Goal: Task Accomplishment & Management: Use online tool/utility

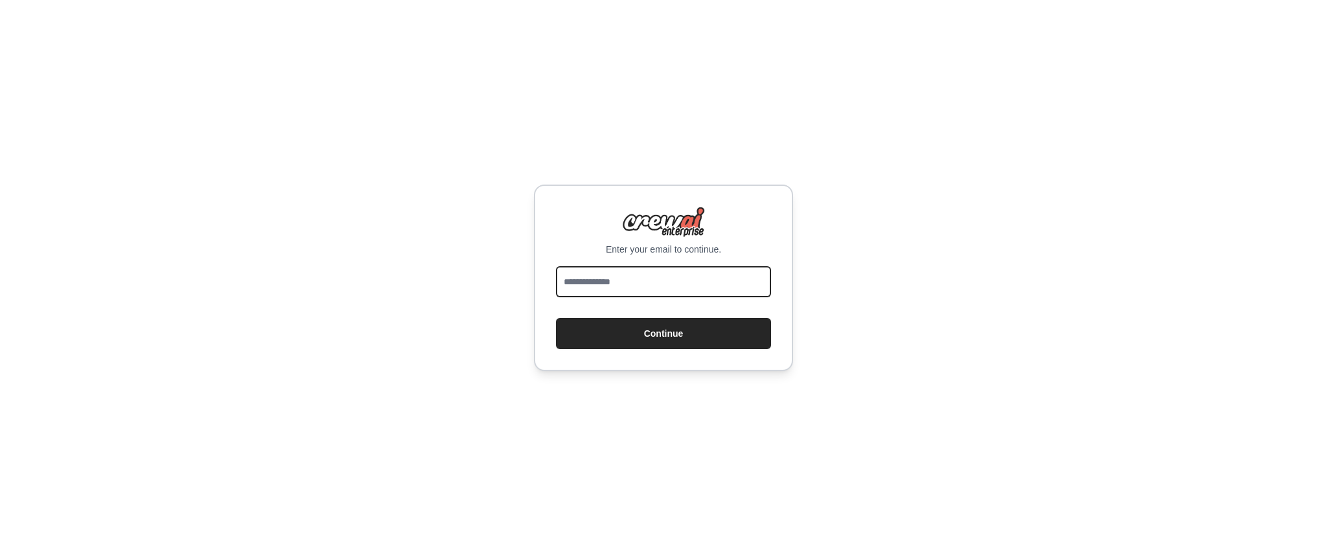
click at [630, 281] on input "email" at bounding box center [663, 281] width 215 height 31
type input "**********"
click at [612, 288] on input "email" at bounding box center [663, 281] width 215 height 31
type input "**********"
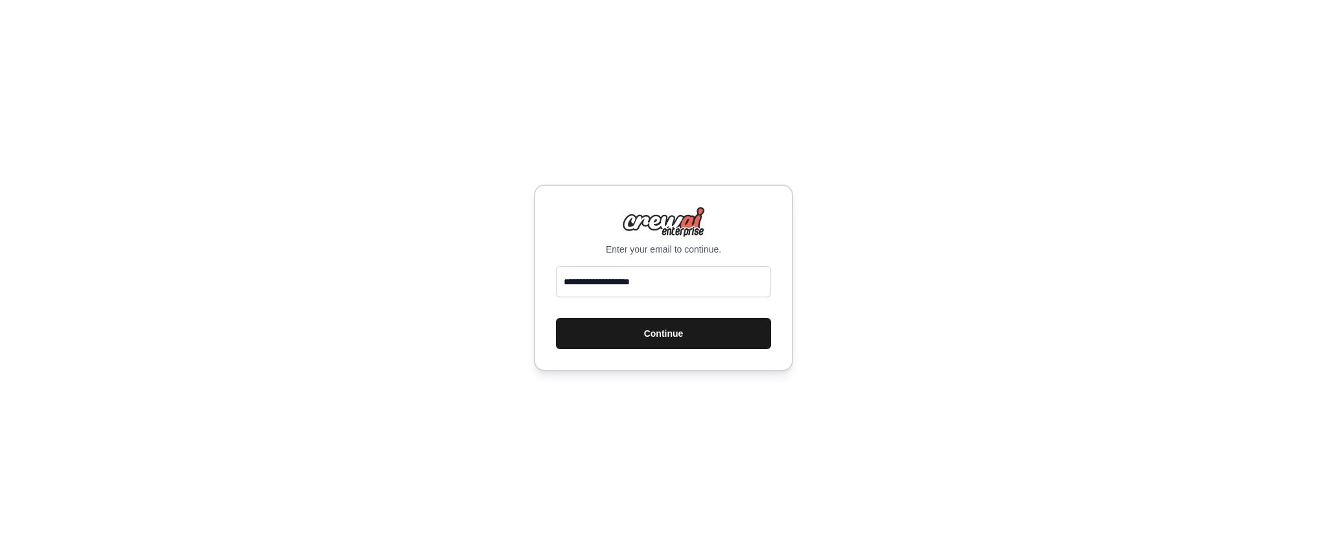
click at [660, 336] on button "Continue" at bounding box center [663, 333] width 215 height 31
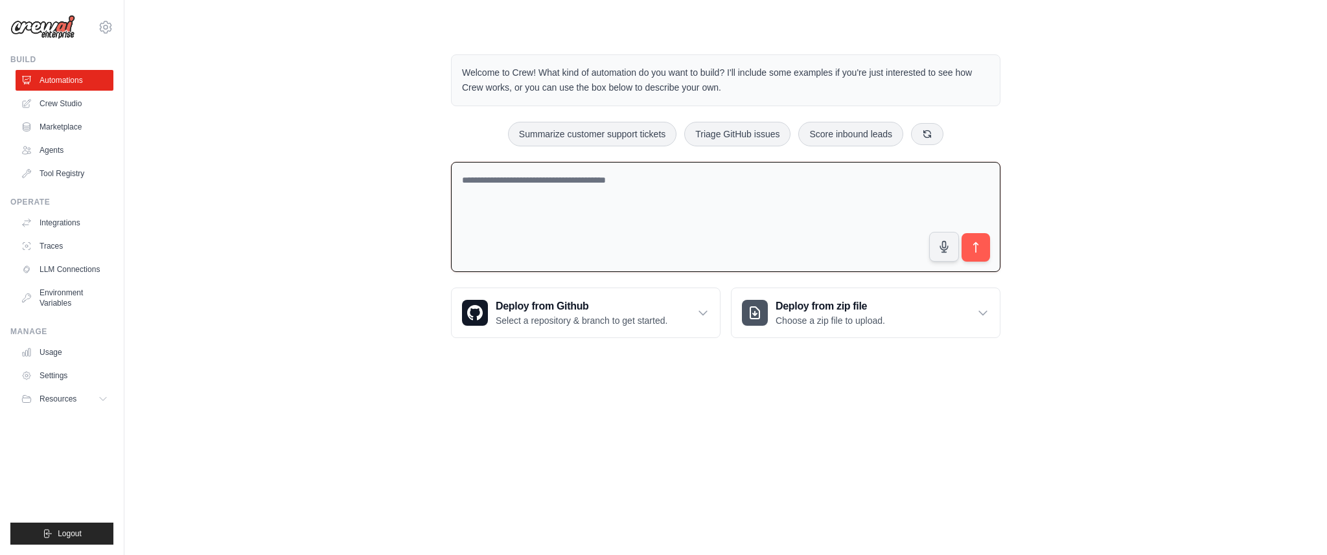
click at [607, 185] on textarea at bounding box center [725, 217] width 549 height 111
drag, startPoint x: 489, startPoint y: 183, endPoint x: 453, endPoint y: 184, distance: 36.3
click at [453, 184] on textarea "**********" at bounding box center [725, 217] width 549 height 111
click at [567, 181] on textarea "**********" at bounding box center [725, 217] width 549 height 111
type textarea "**********"
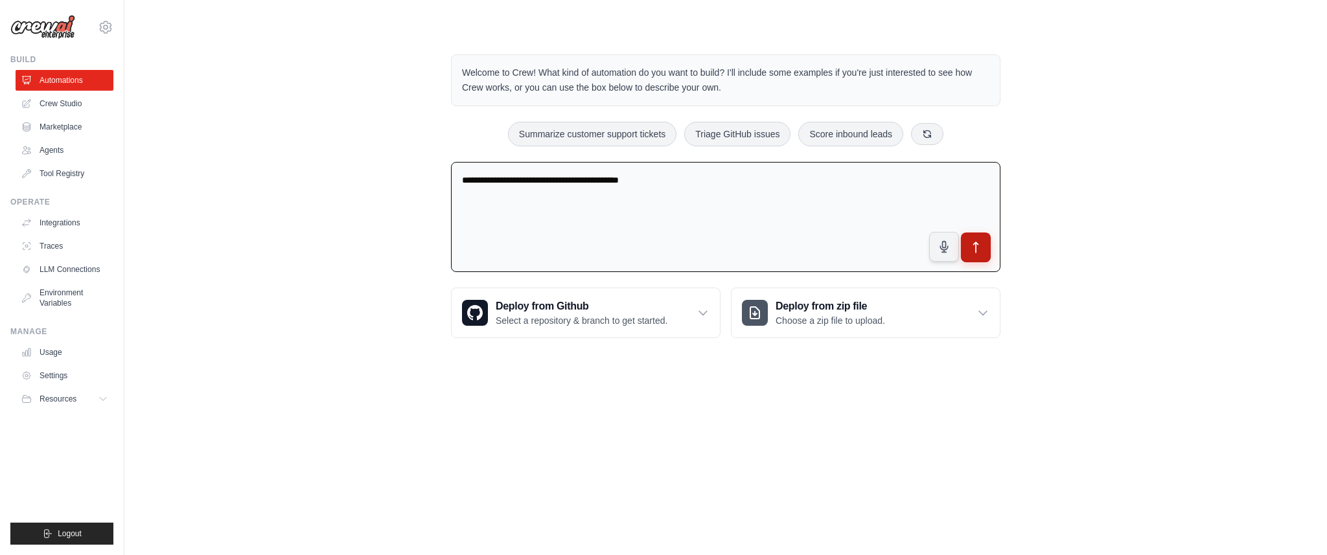
click at [969, 248] on icon "submit" at bounding box center [976, 248] width 14 height 14
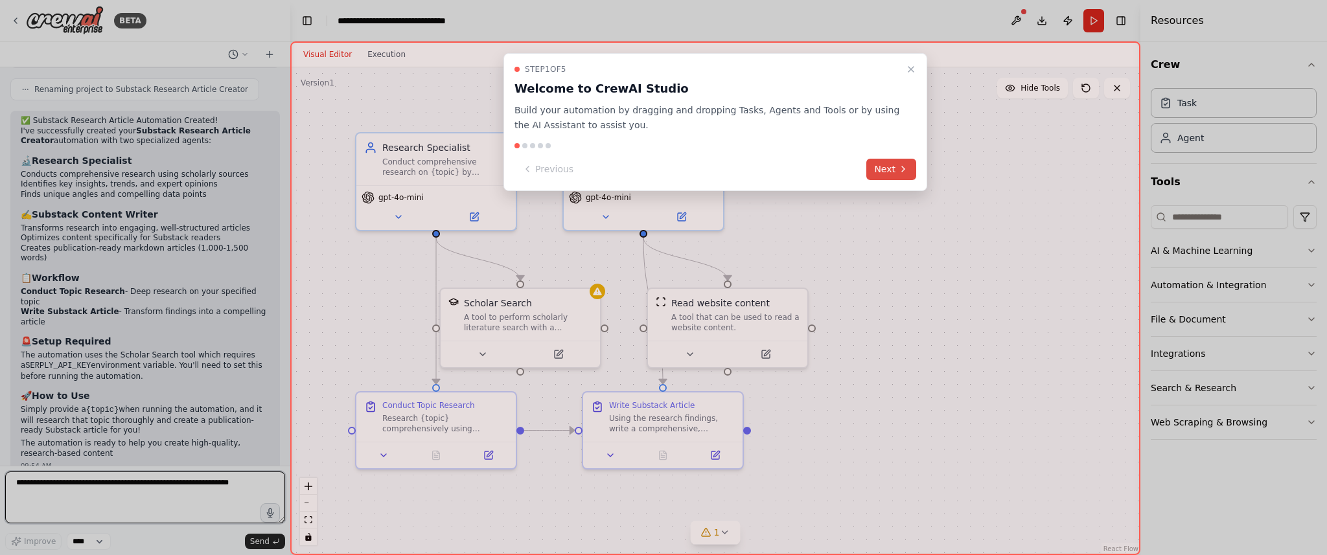
scroll to position [719, 0]
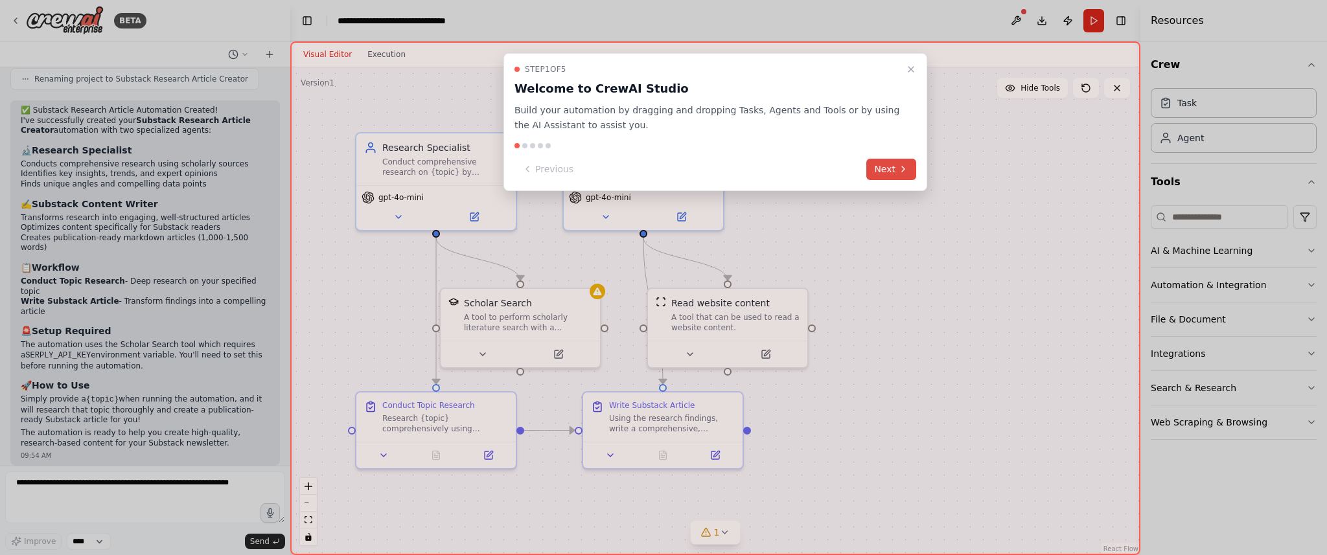
click at [881, 167] on button "Next" at bounding box center [891, 169] width 50 height 21
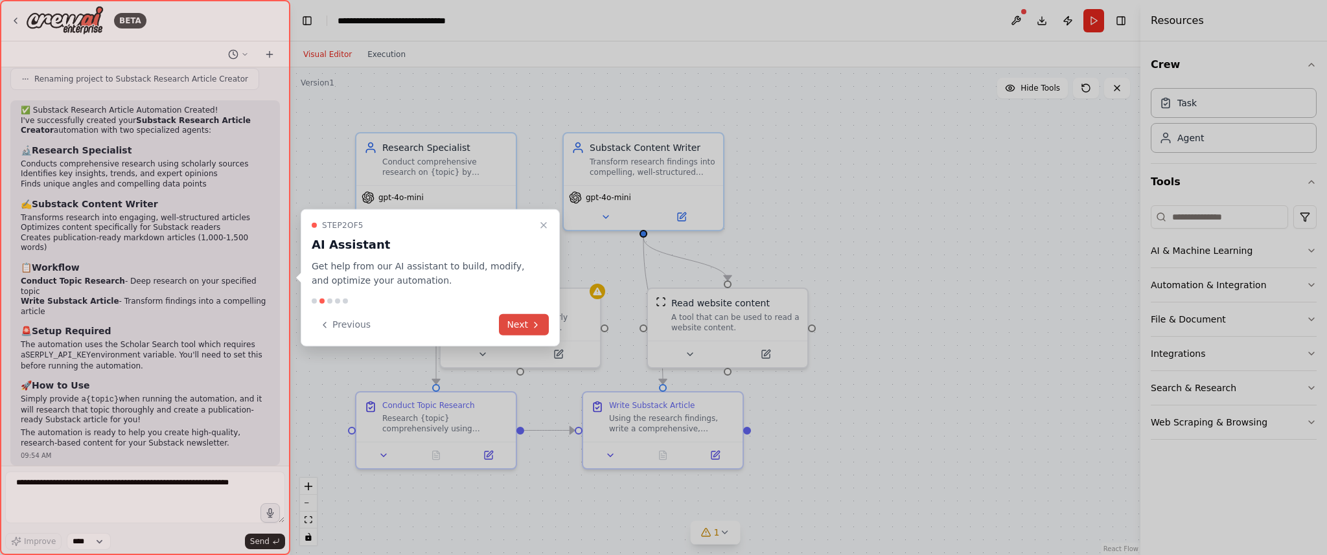
click at [516, 321] on button "Next" at bounding box center [524, 324] width 50 height 21
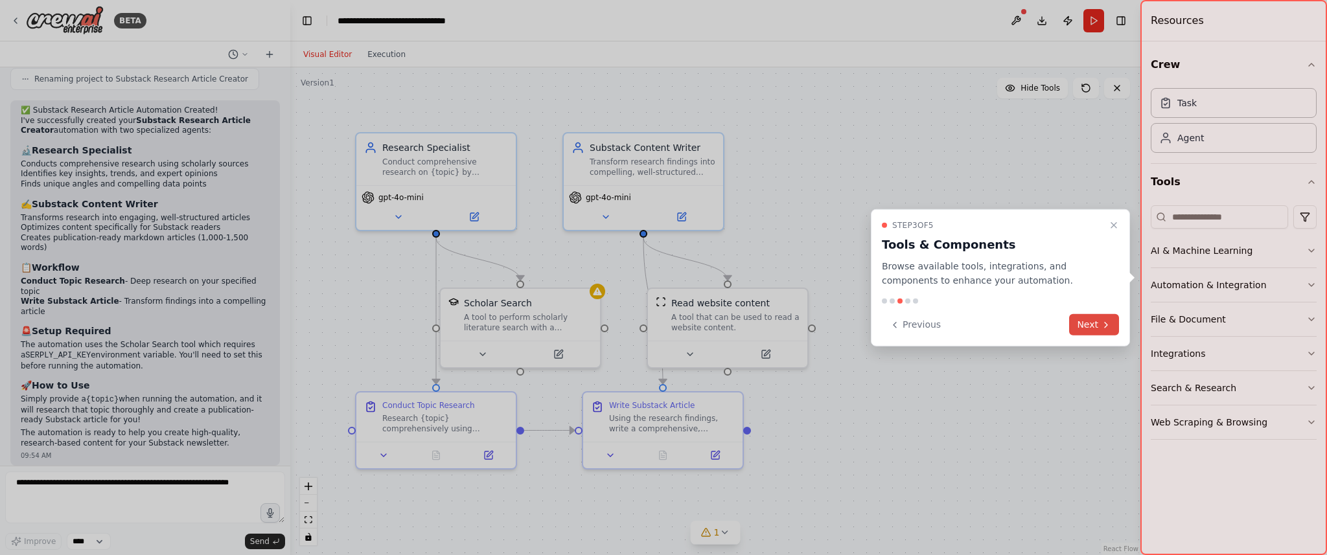
click at [1086, 325] on button "Next" at bounding box center [1094, 324] width 50 height 21
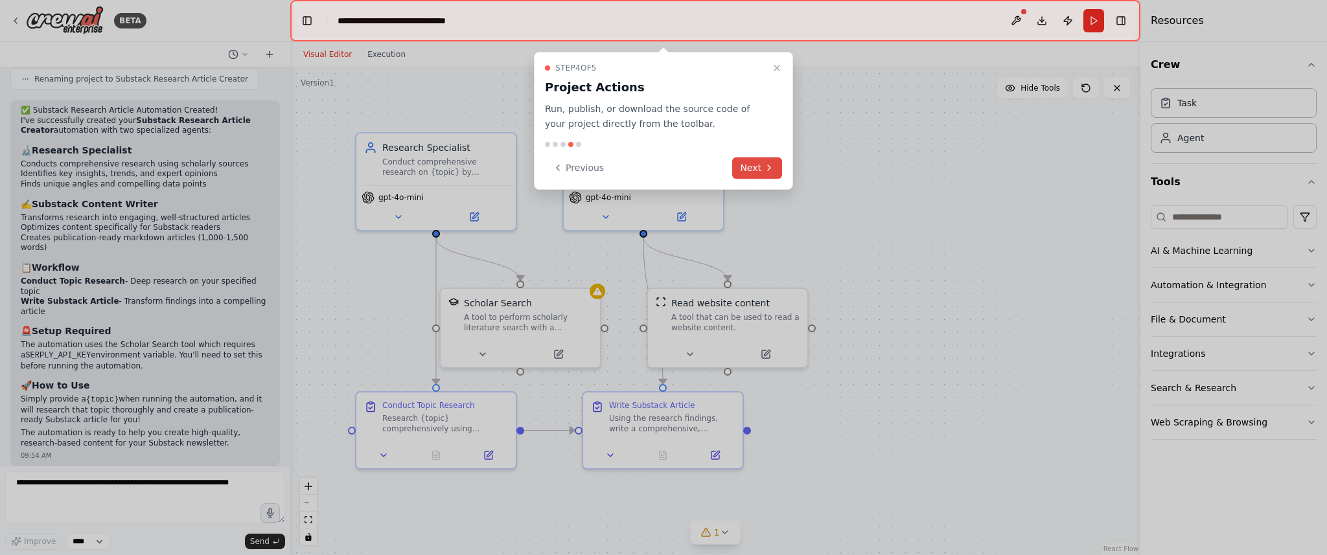
click at [757, 170] on button "Next" at bounding box center [757, 167] width 50 height 21
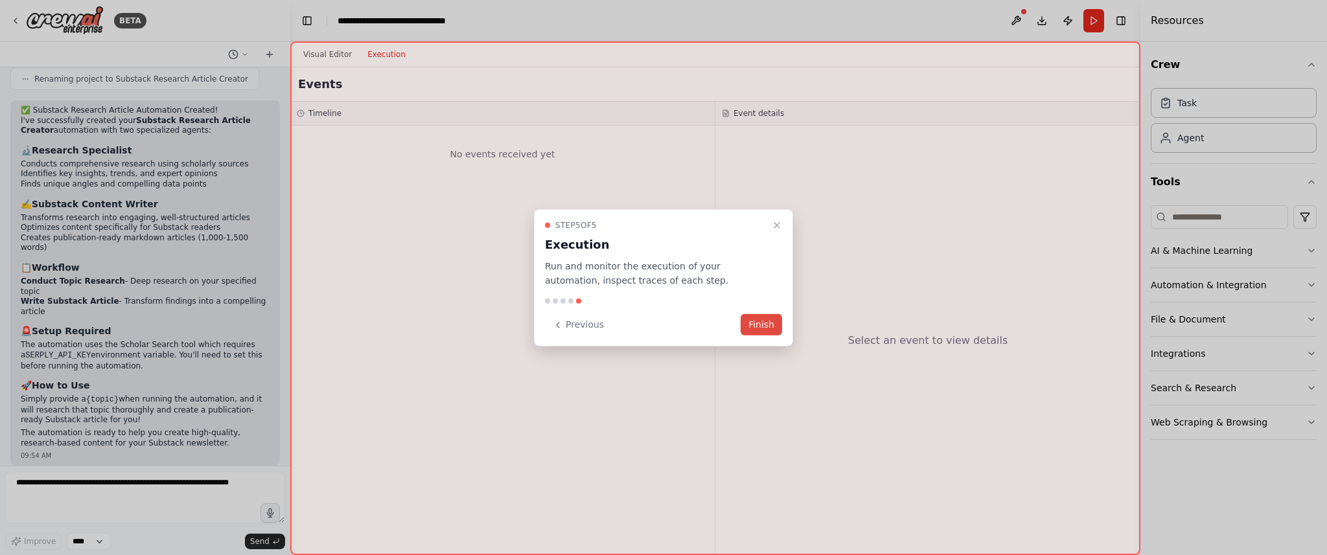
click at [757, 332] on button "Finish" at bounding box center [761, 324] width 41 height 21
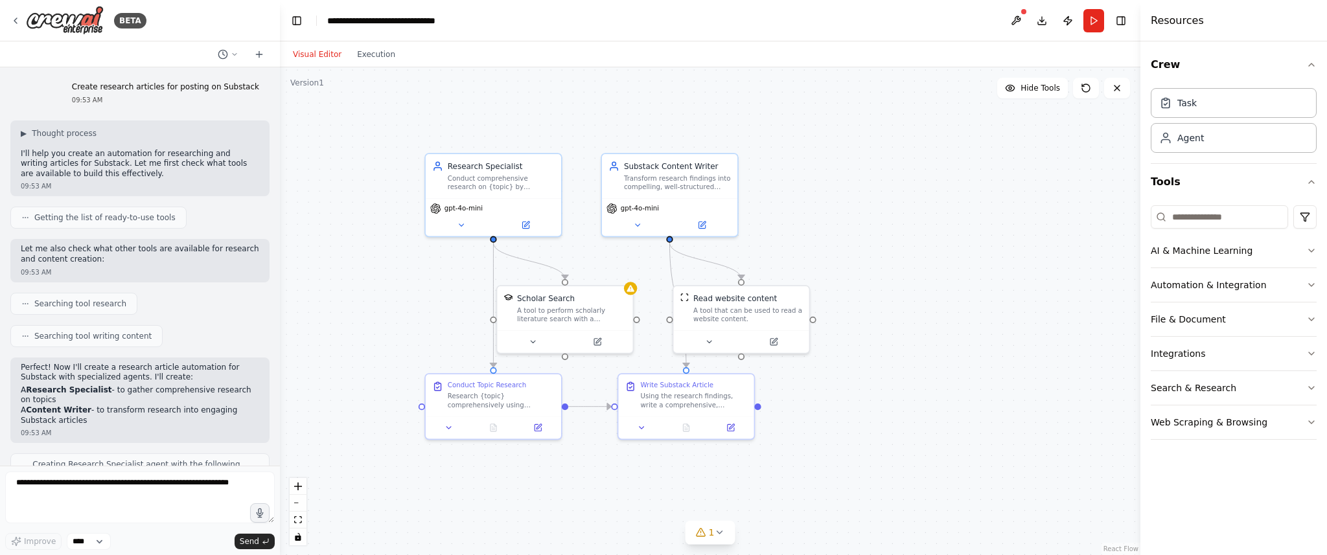
scroll to position [0, 0]
drag, startPoint x: 284, startPoint y: 342, endPoint x: 279, endPoint y: 72, distance: 270.2
click at [279, 72] on div "BETA Create research articles for posting on Substack 09:53 AM ▶ Thought proces…" at bounding box center [663, 277] width 1327 height 555
drag, startPoint x: 274, startPoint y: 104, endPoint x: 271, endPoint y: 122, distance: 19.1
click at [271, 122] on div "BETA Create research articles for posting on Substack 09:53 AM ▶ Thought proces…" at bounding box center [663, 277] width 1327 height 555
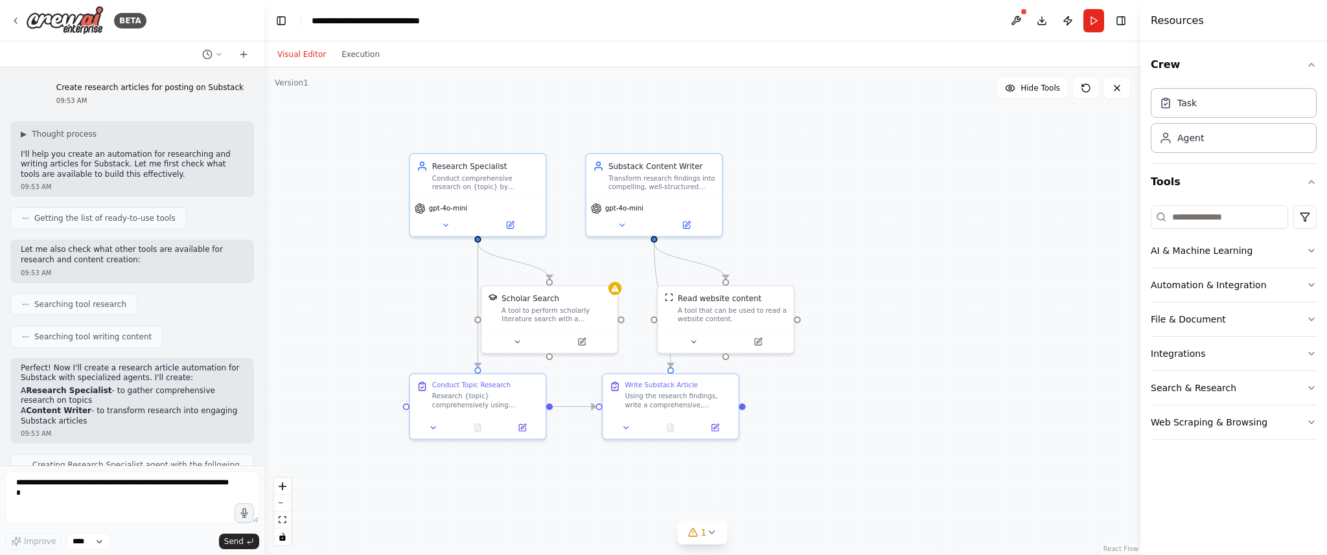
drag, startPoint x: 268, startPoint y: 114, endPoint x: 264, endPoint y: 132, distance: 18.4
click at [264, 132] on div "BETA Create research articles for posting on Substack 09:53 AM ▶ Thought proces…" at bounding box center [663, 277] width 1327 height 555
click at [259, 128] on div "BETA Create research articles for posting on Substack 09:53 AM ▶ Thought proces…" at bounding box center [663, 277] width 1327 height 555
click at [255, 436] on div at bounding box center [256, 277] width 5 height 555
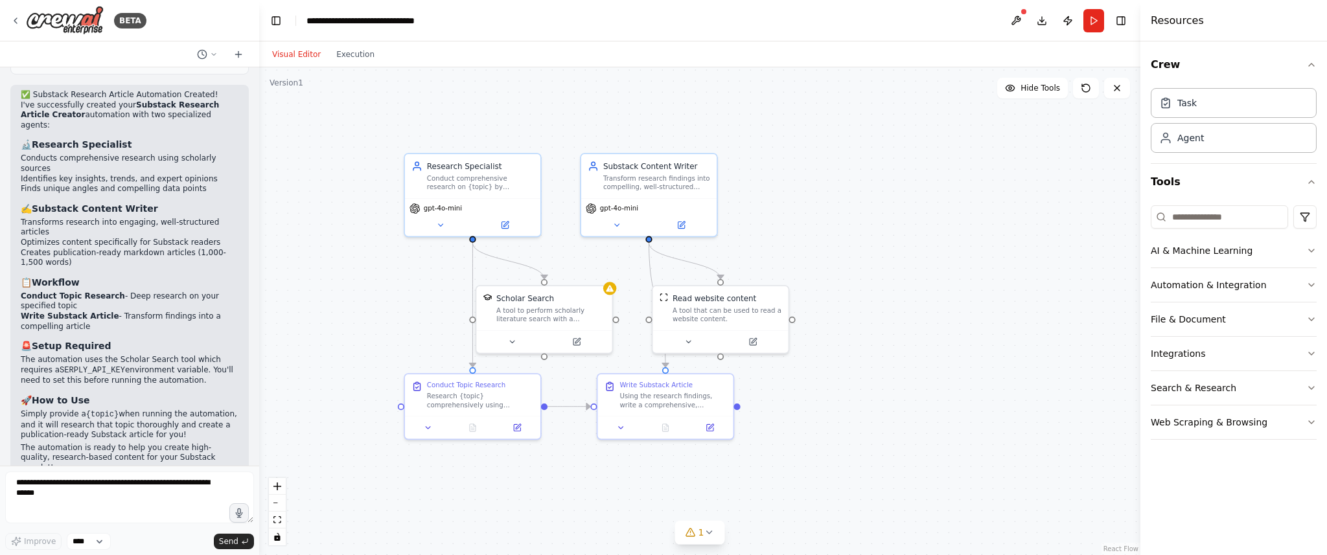
scroll to position [759, 0]
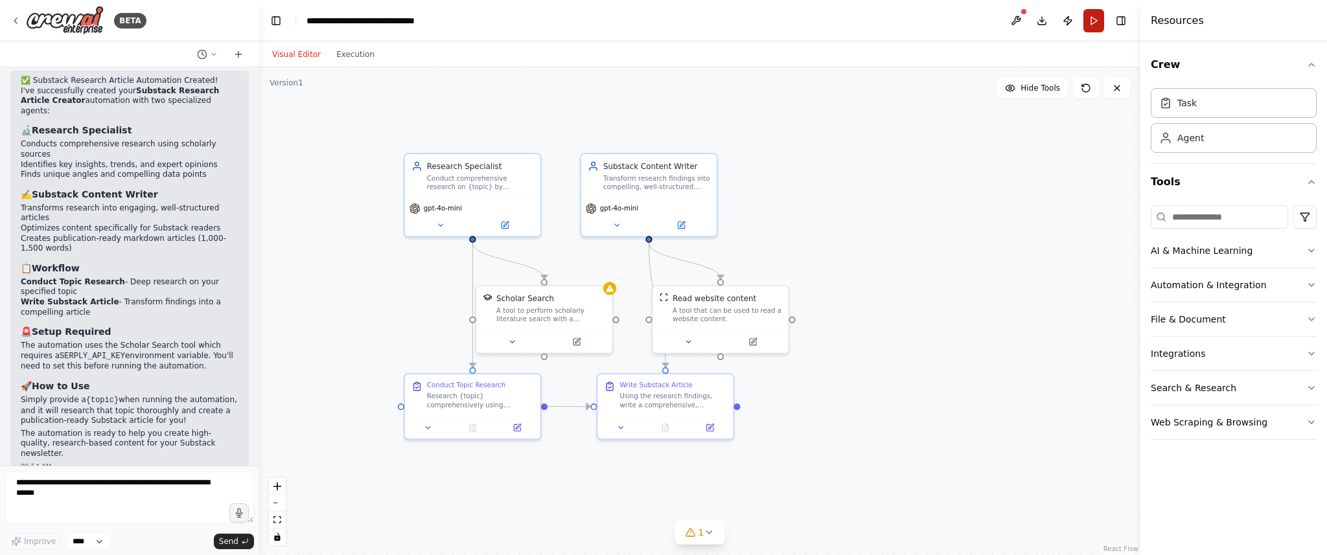
click at [1092, 21] on button "Run" at bounding box center [1093, 20] width 21 height 23
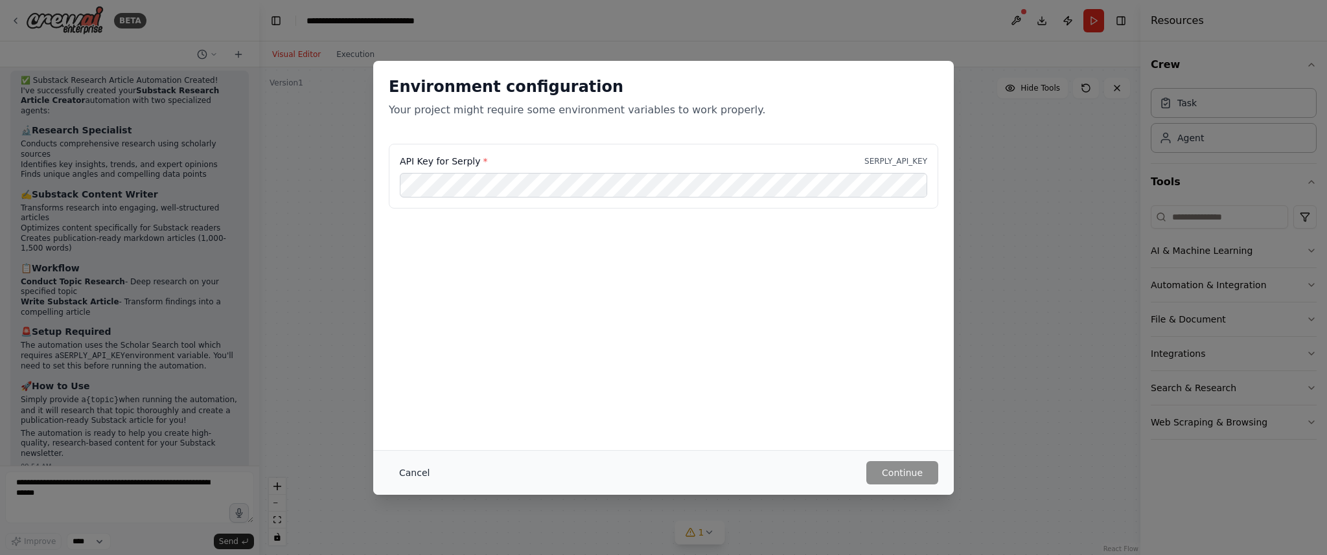
click at [419, 473] on button "Cancel" at bounding box center [414, 472] width 51 height 23
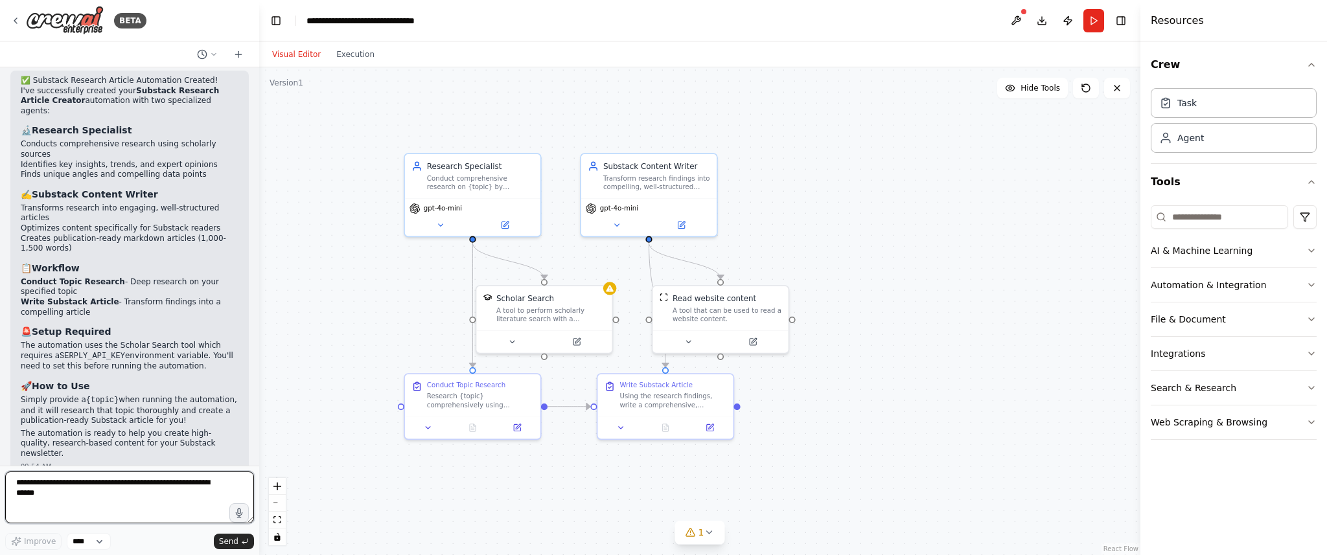
click at [73, 488] on textarea at bounding box center [129, 498] width 249 height 52
drag, startPoint x: 18, startPoint y: 483, endPoint x: 66, endPoint y: 496, distance: 49.7
click at [66, 496] on textarea at bounding box center [129, 498] width 249 height 52
type textarea "*"
type textarea "**********"
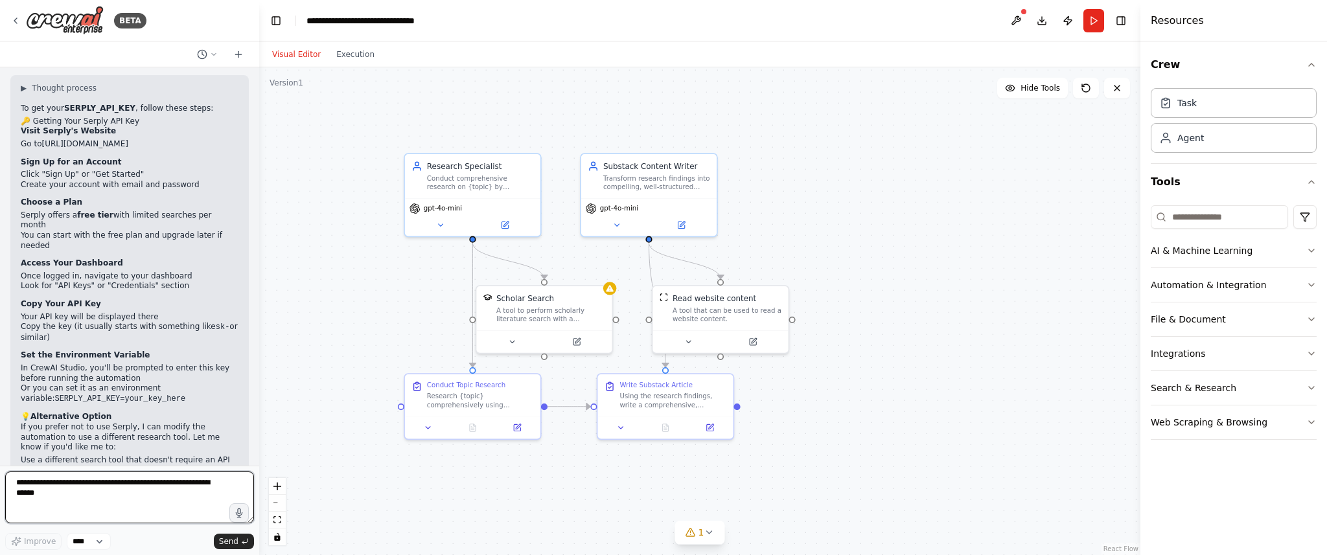
scroll to position [1278, 0]
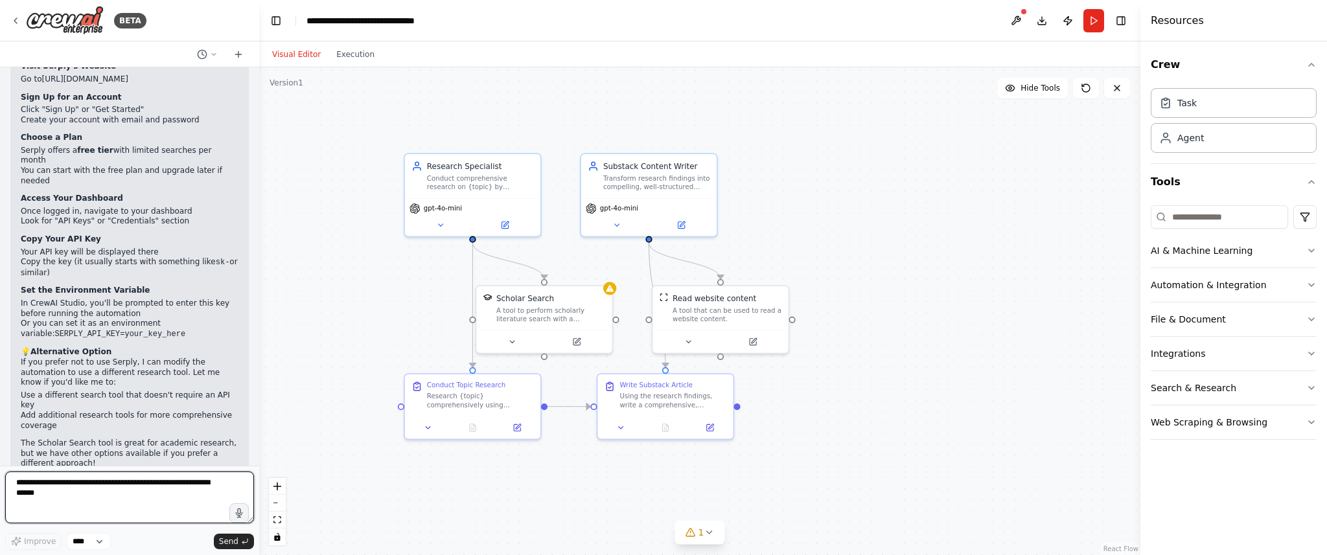
click at [89, 487] on textarea at bounding box center [129, 498] width 249 height 52
type textarea "**********"
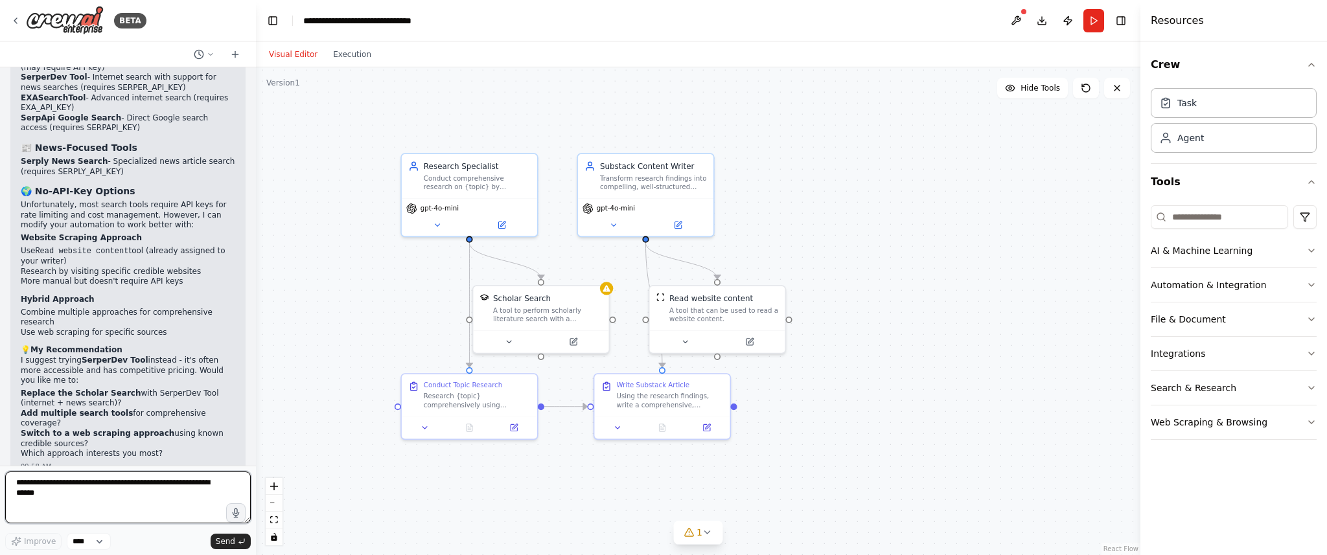
scroll to position [1975, 0]
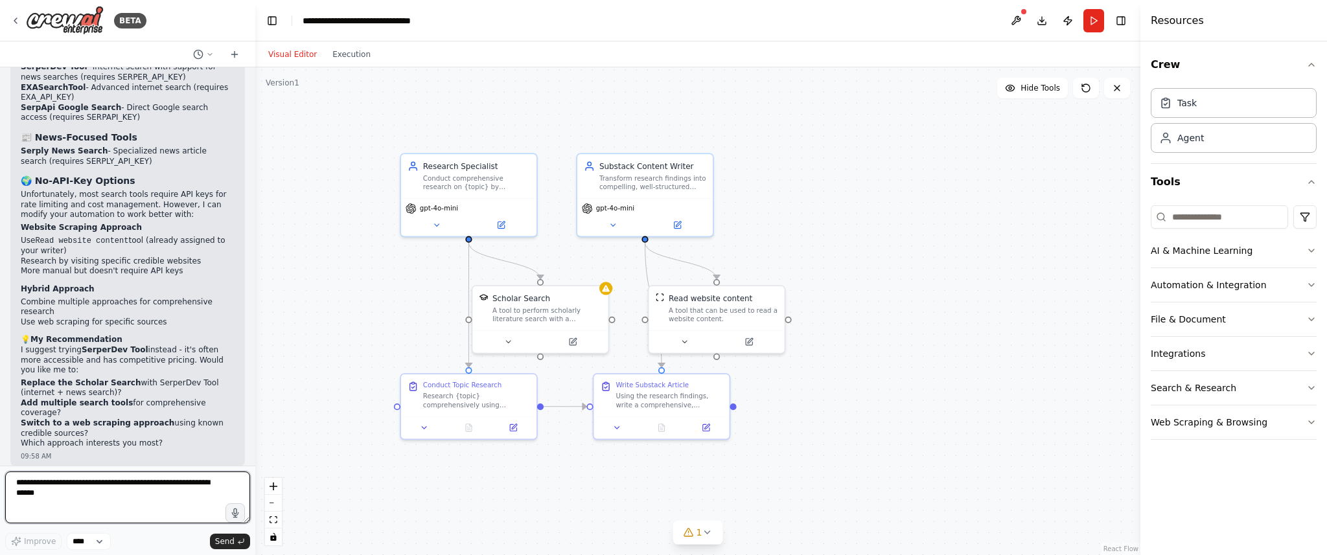
drag, startPoint x: 254, startPoint y: 411, endPoint x: 255, endPoint y: 381, distance: 29.8
click at [255, 381] on div "BETA Create research articles for posting on Substack 09:53 AM ▶ Thought proces…" at bounding box center [663, 277] width 1327 height 555
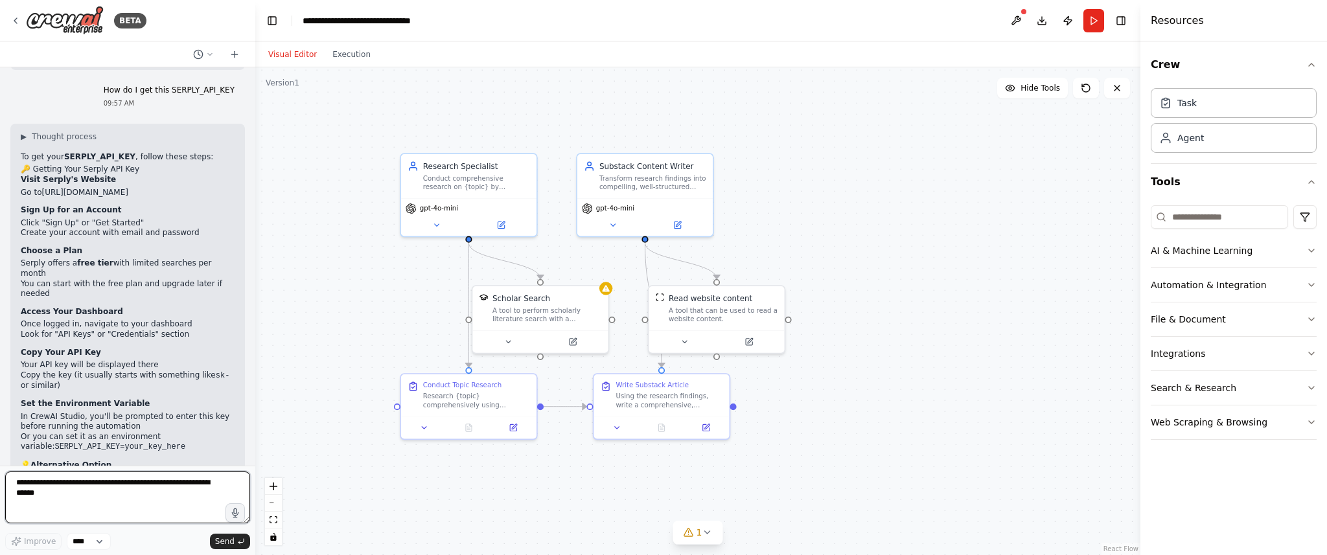
scroll to position [1168, 0]
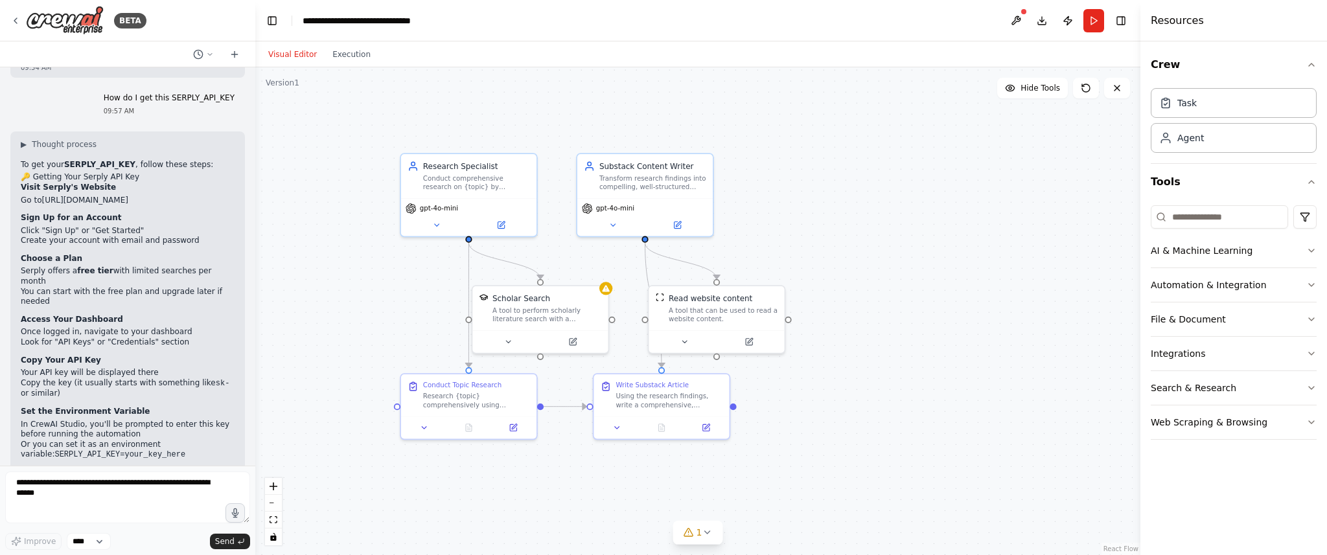
click at [55, 196] on link "https://serply.io" at bounding box center [85, 200] width 86 height 9
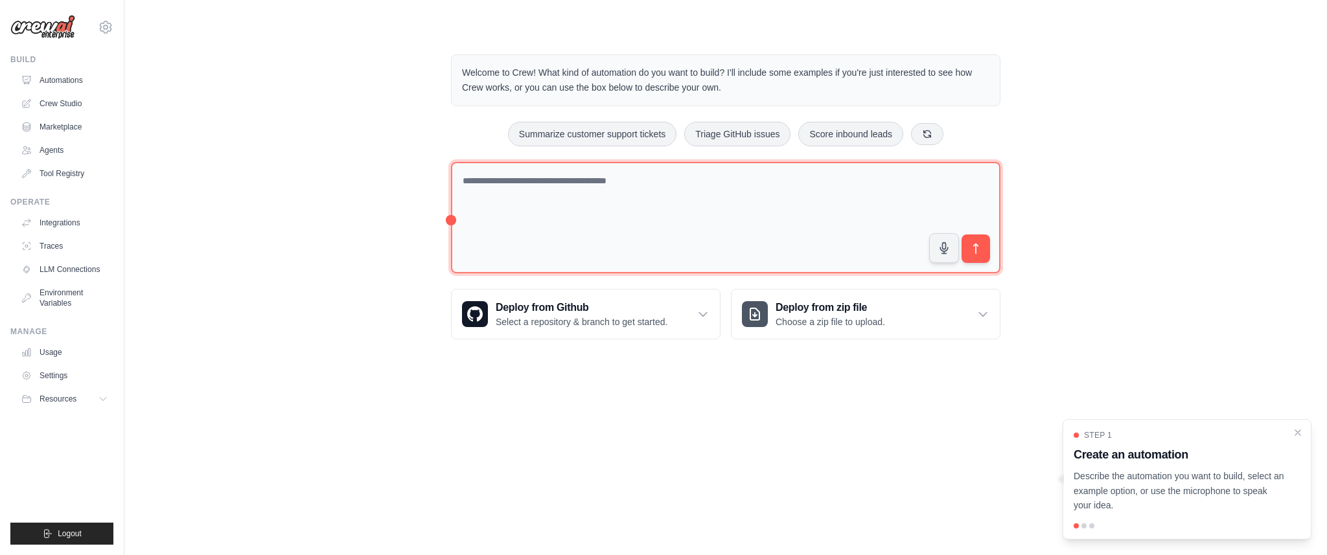
click at [511, 197] on textarea at bounding box center [725, 218] width 549 height 112
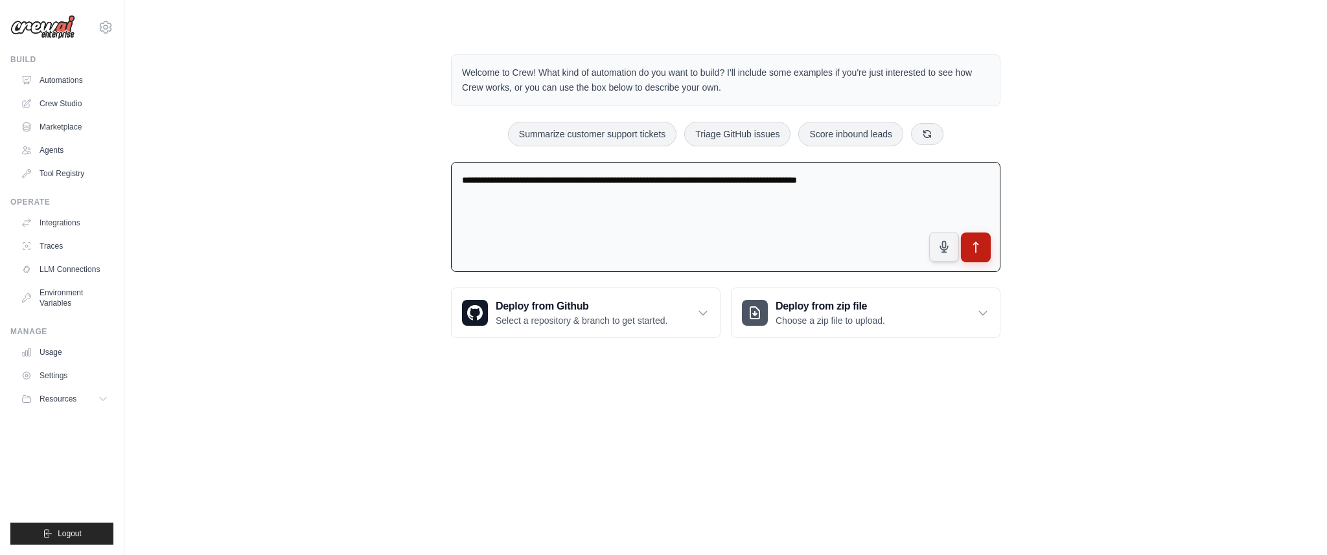
type textarea "**********"
click at [980, 242] on icon "submit" at bounding box center [976, 248] width 14 height 14
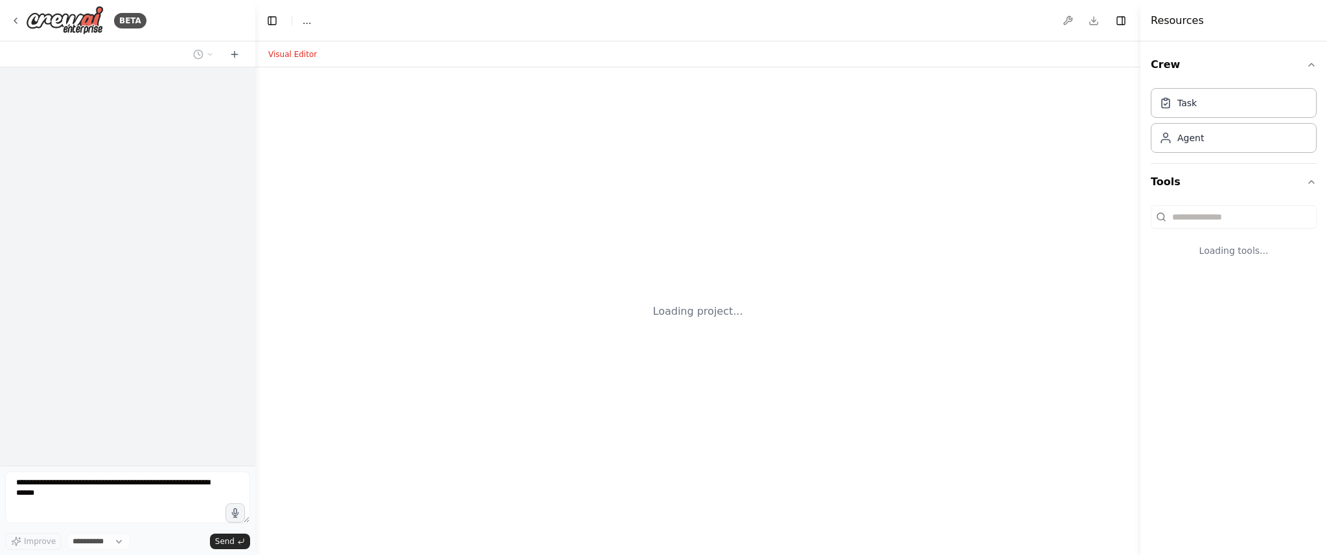
select select "****"
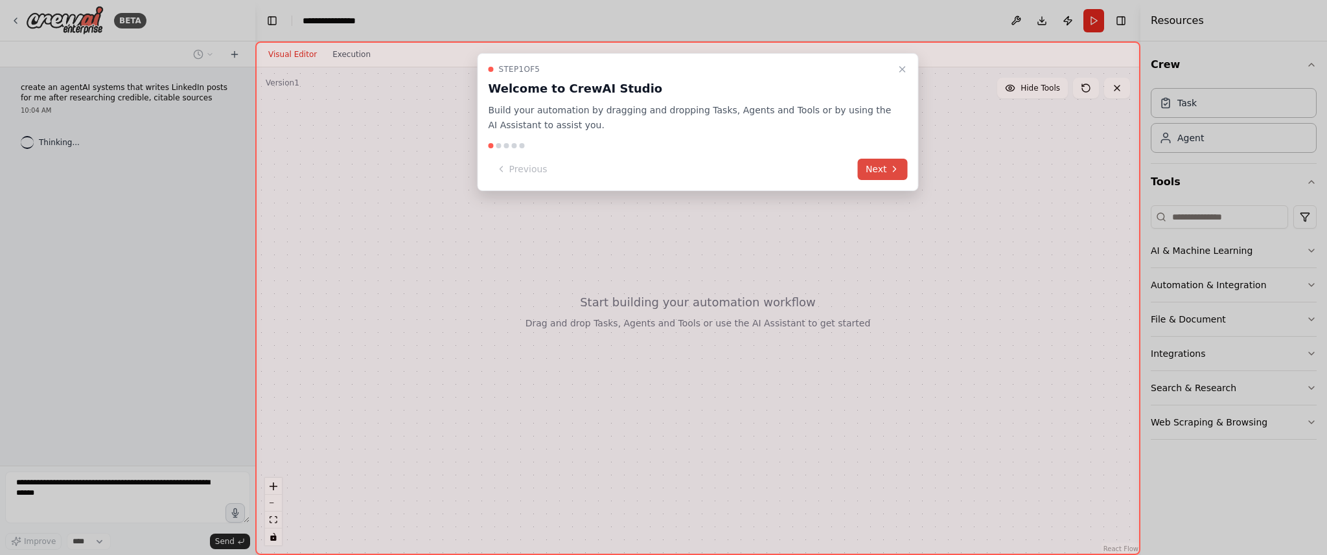
click at [876, 172] on button "Next" at bounding box center [883, 169] width 50 height 21
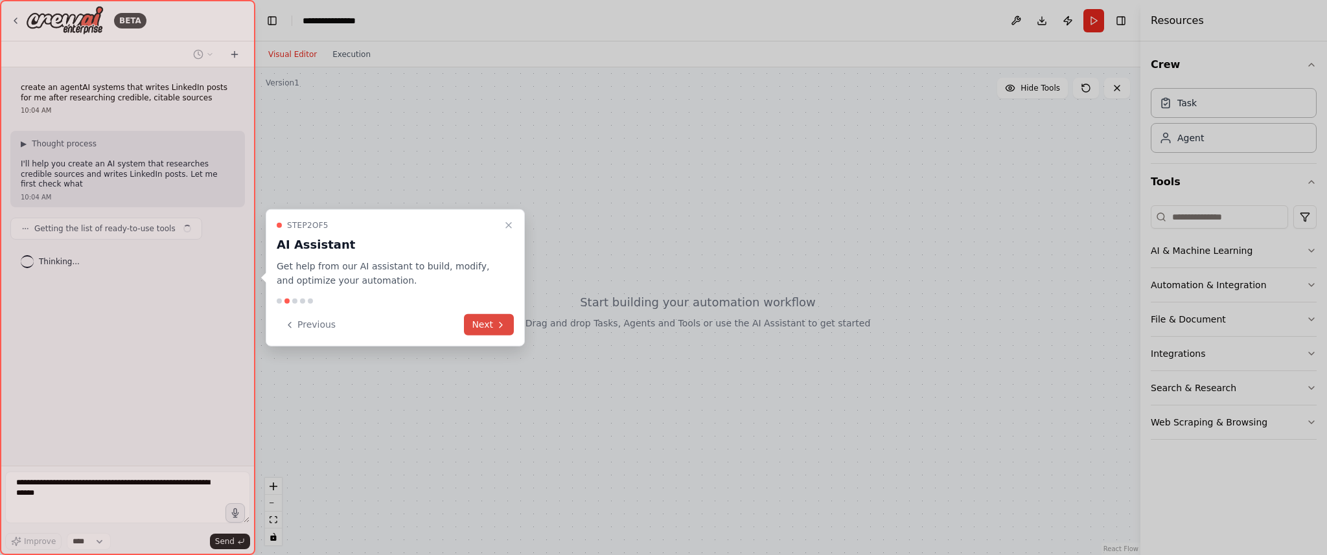
click at [465, 329] on button "Next" at bounding box center [489, 324] width 50 height 21
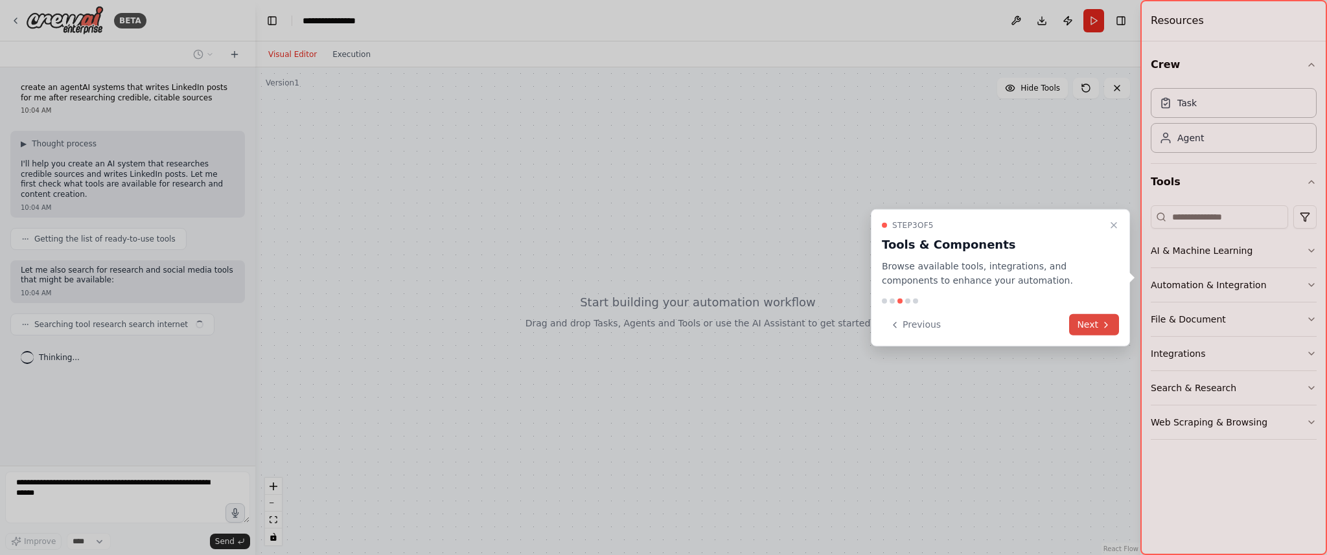
click at [1096, 331] on button "Next" at bounding box center [1094, 324] width 50 height 21
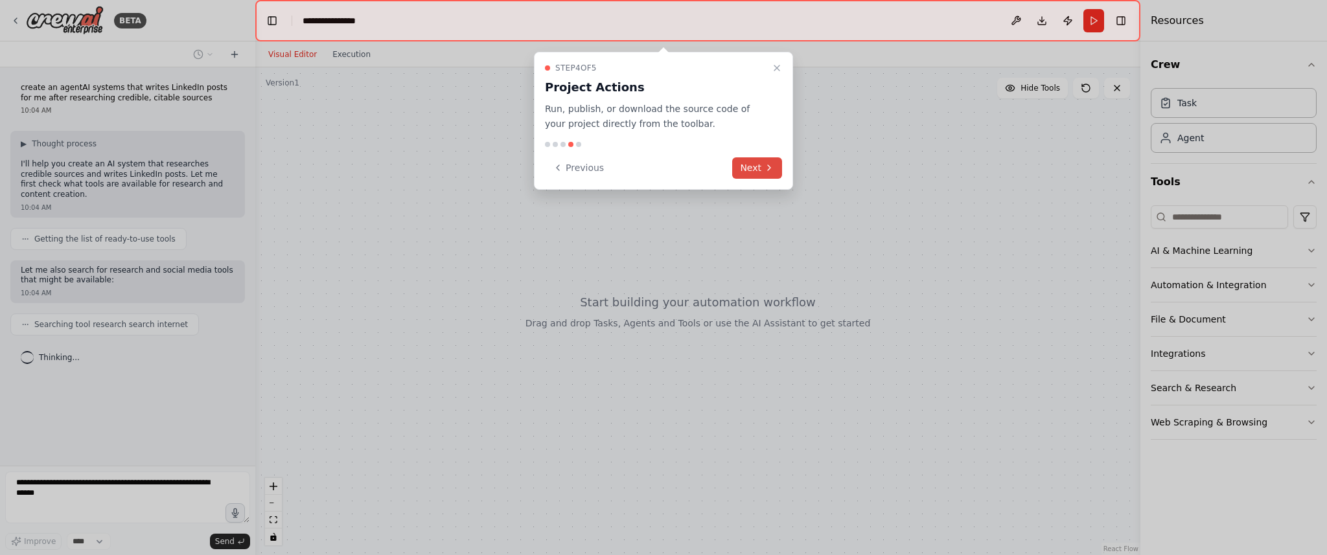
click at [764, 168] on icon at bounding box center [769, 168] width 10 height 10
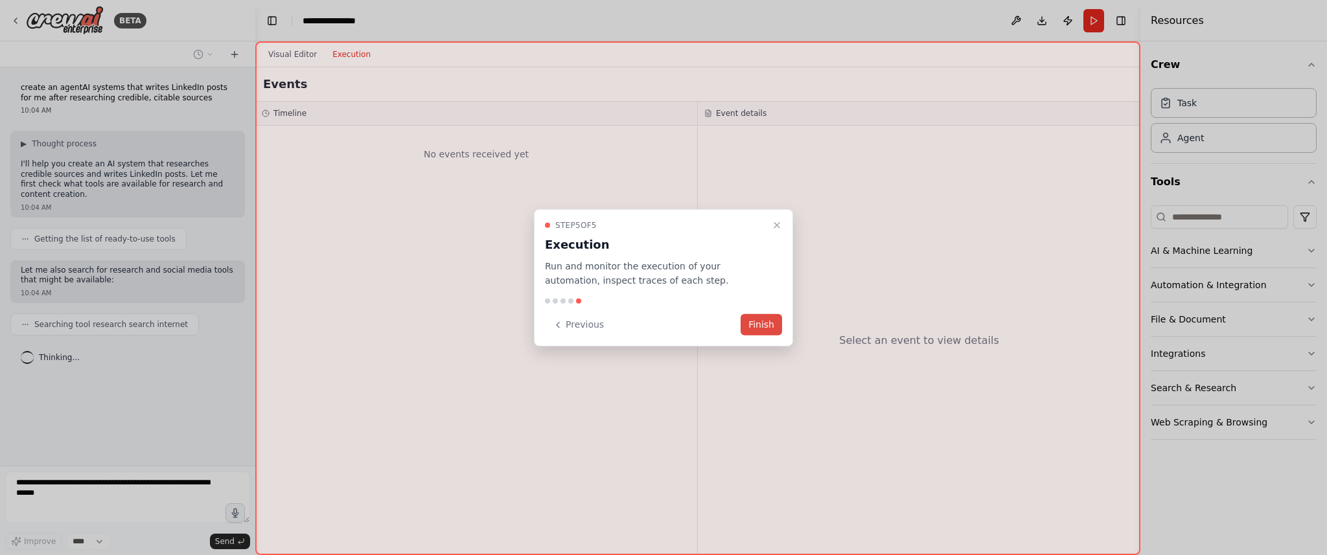
click at [754, 322] on button "Finish" at bounding box center [761, 324] width 41 height 21
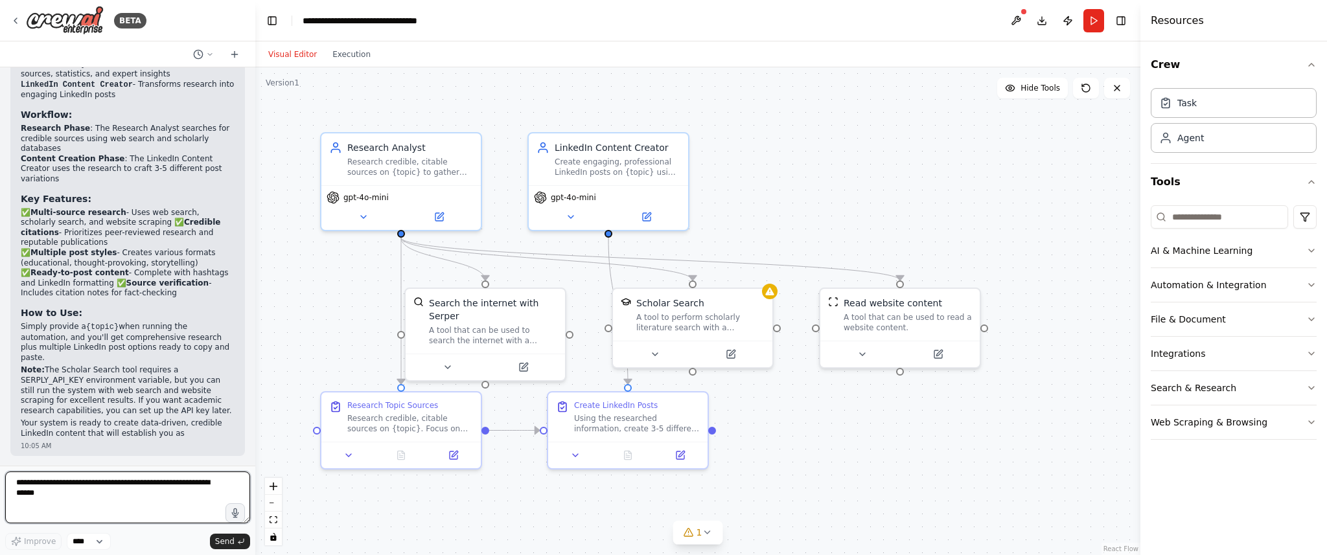
scroll to position [901, 0]
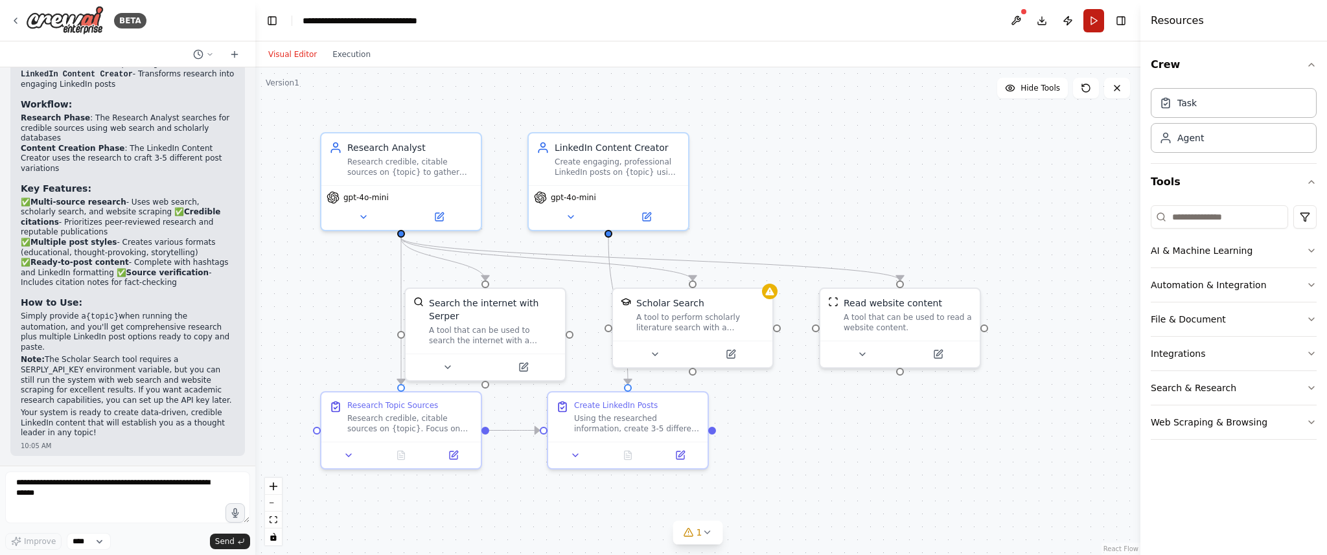
click at [1089, 21] on button "Run" at bounding box center [1093, 20] width 21 height 23
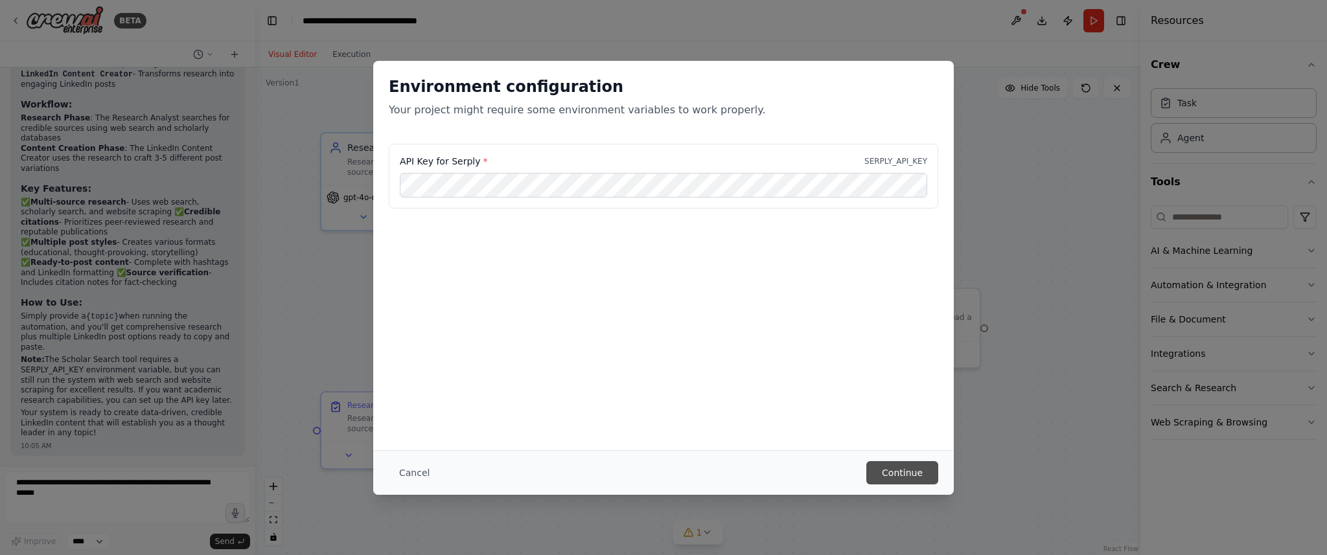
click at [892, 467] on button "Continue" at bounding box center [902, 472] width 72 height 23
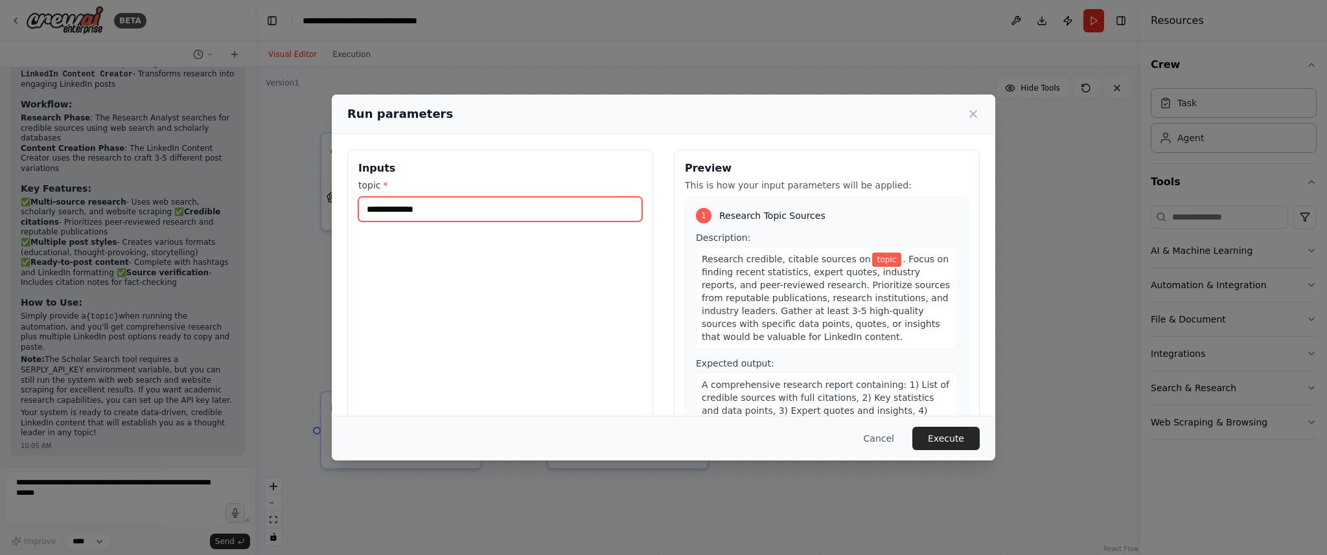
click at [430, 210] on input "topic *" at bounding box center [500, 209] width 284 height 25
type input "*"
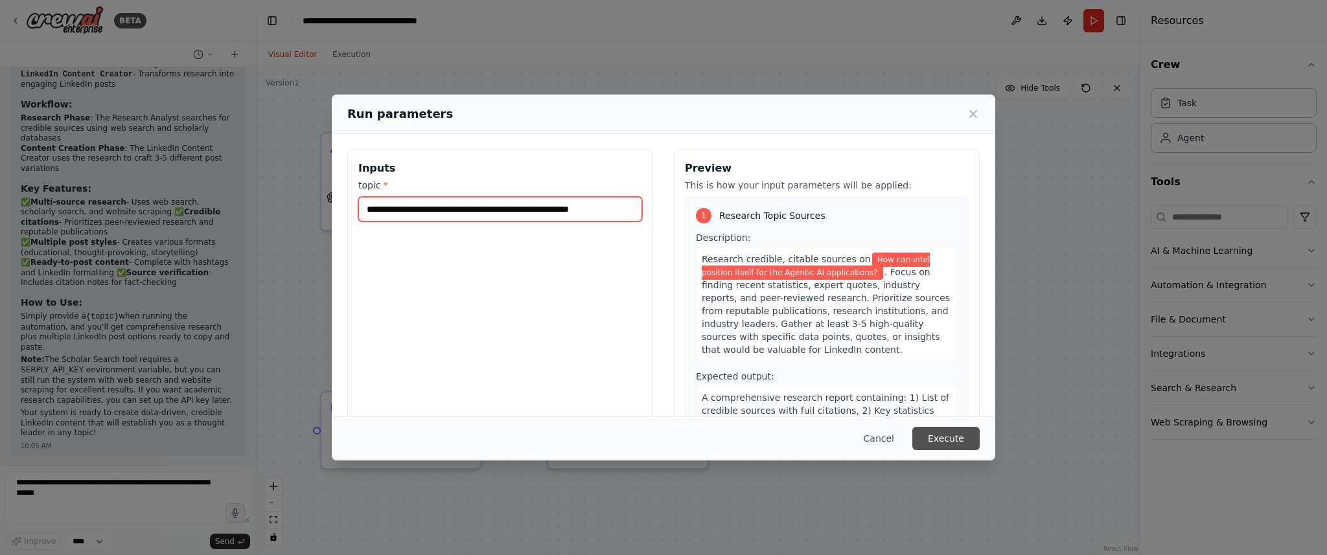
type input "**********"
click at [960, 437] on button "Execute" at bounding box center [945, 438] width 67 height 23
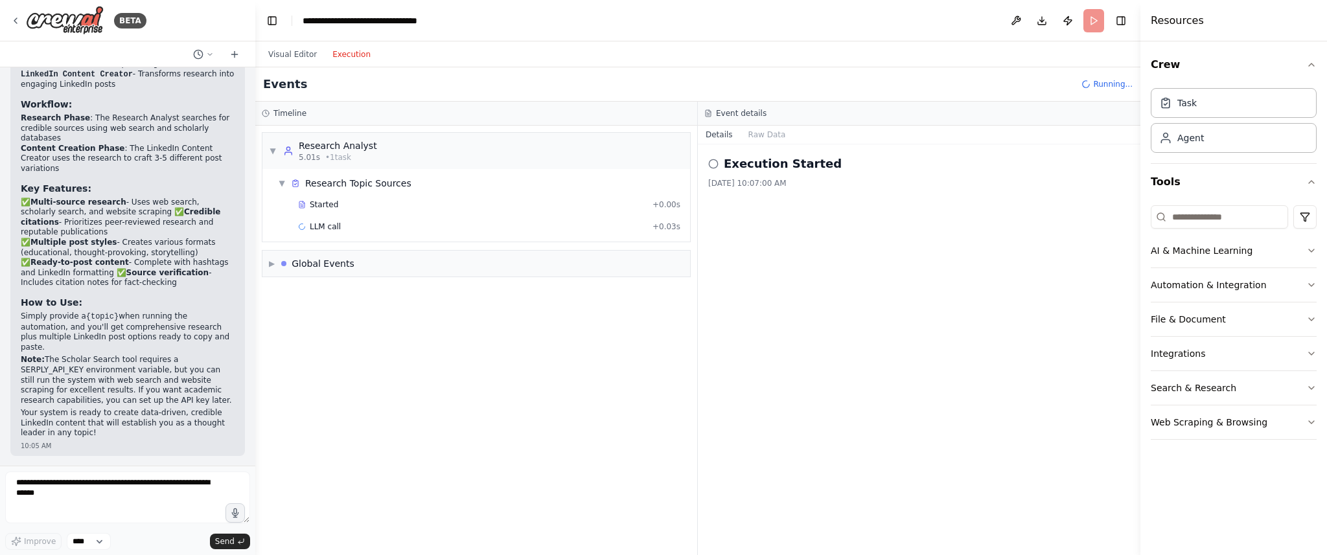
click at [354, 51] on button "Execution" at bounding box center [352, 55] width 54 height 16
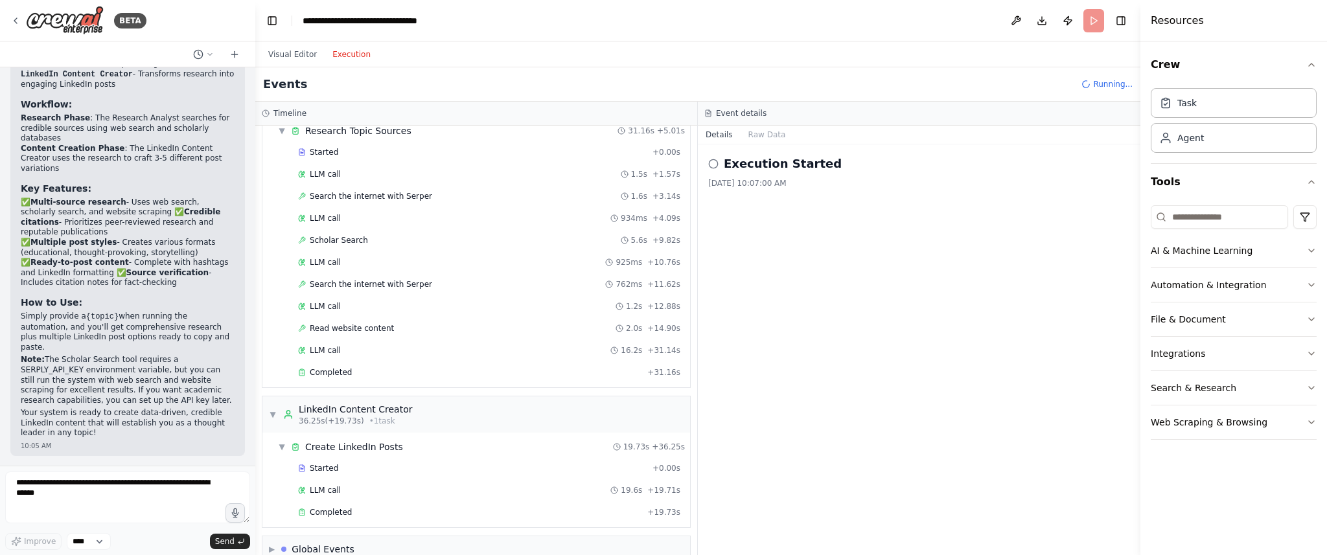
scroll to position [75, 0]
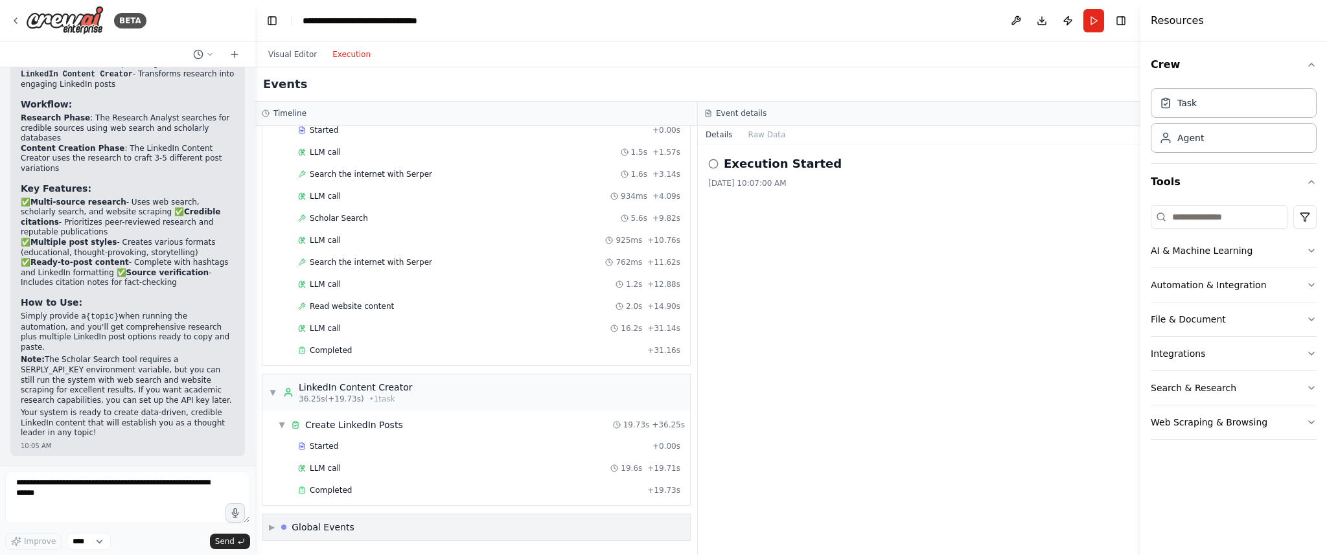
click at [271, 530] on span "▶" at bounding box center [272, 527] width 6 height 10
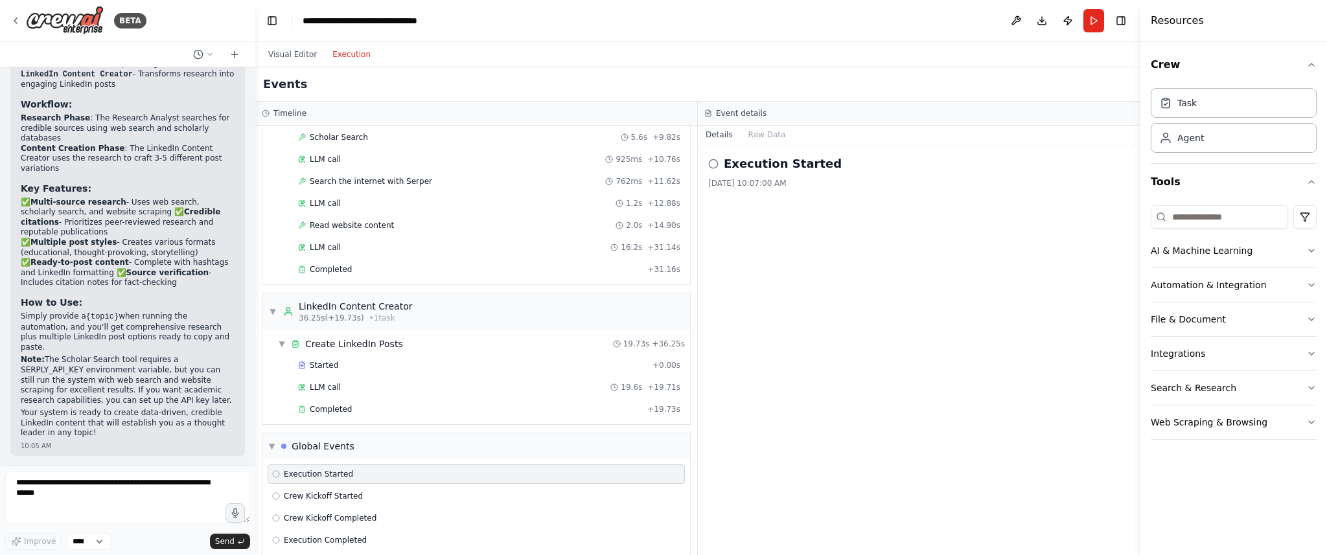
scroll to position [170, 0]
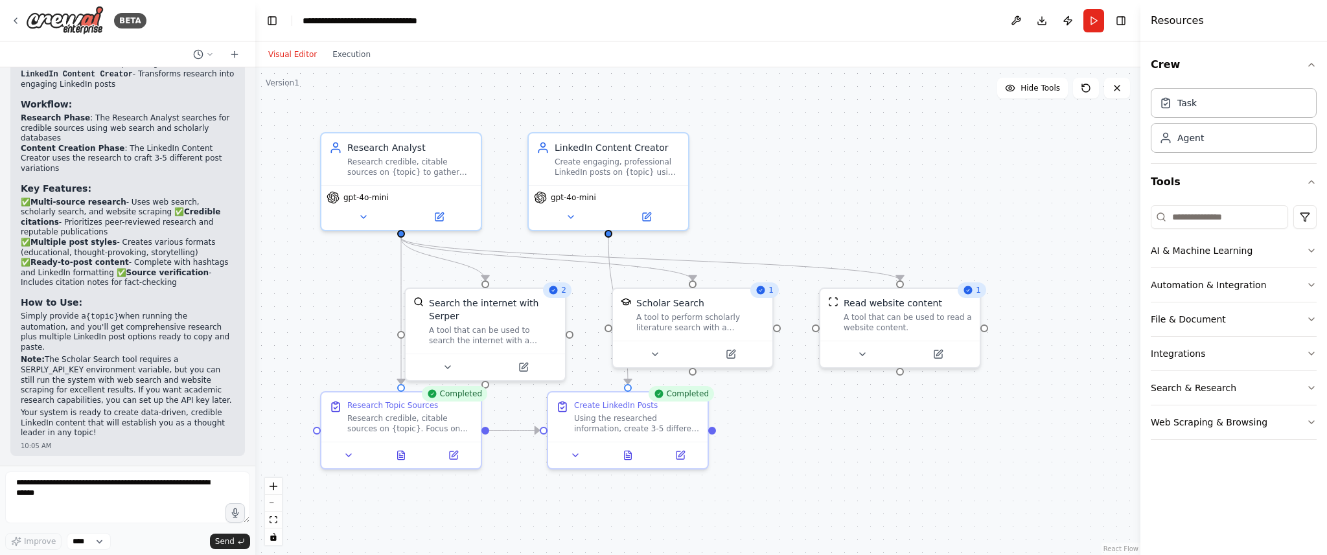
click at [281, 56] on button "Visual Editor" at bounding box center [292, 55] width 64 height 16
click at [337, 56] on button "Execution" at bounding box center [352, 55] width 54 height 16
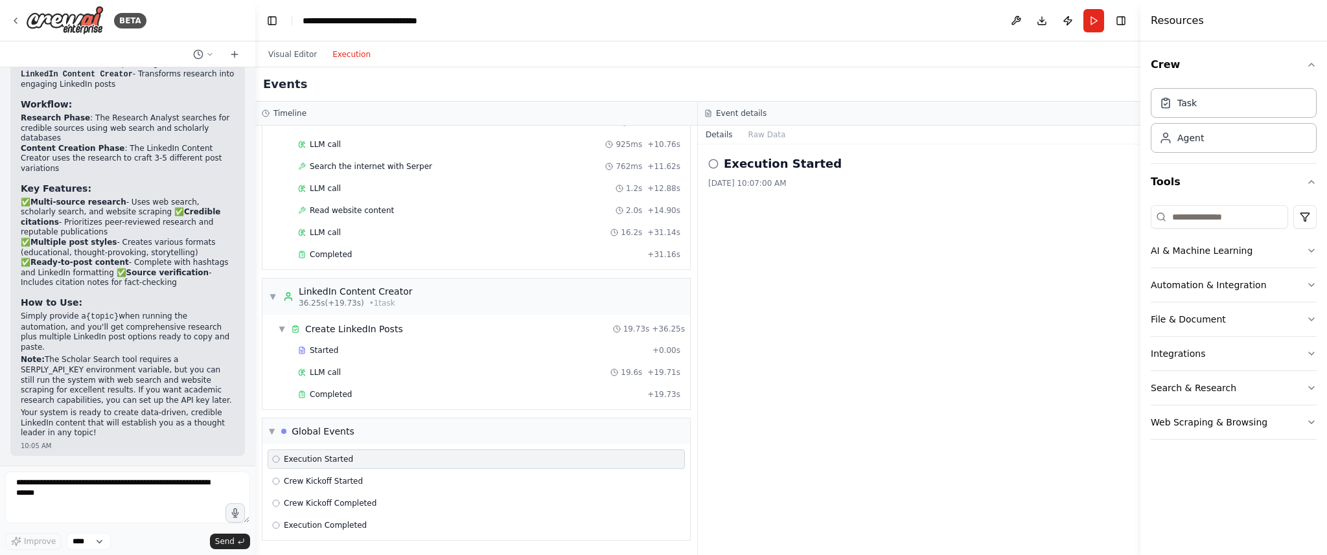
click at [717, 167] on icon at bounding box center [713, 164] width 10 height 10
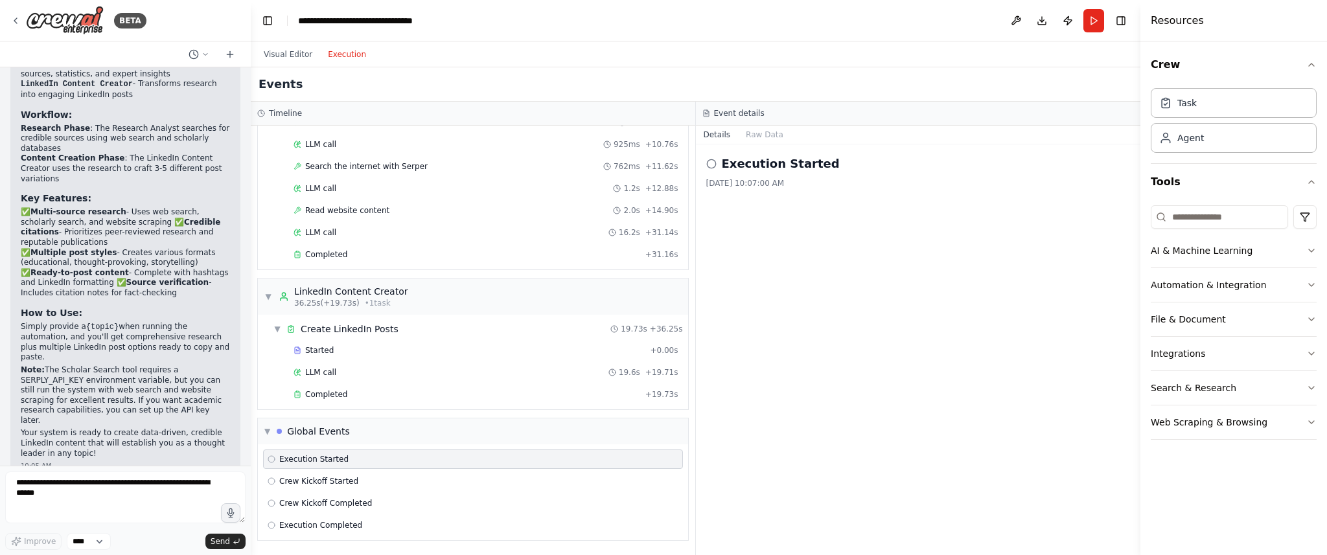
drag, startPoint x: 251, startPoint y: 424, endPoint x: 251, endPoint y: 452, distance: 27.9
click at [251, 452] on div "BETA create an agentAI systems that writes LinkedIn posts for me after research…" at bounding box center [663, 277] width 1327 height 555
click at [100, 494] on textarea at bounding box center [125, 498] width 240 height 52
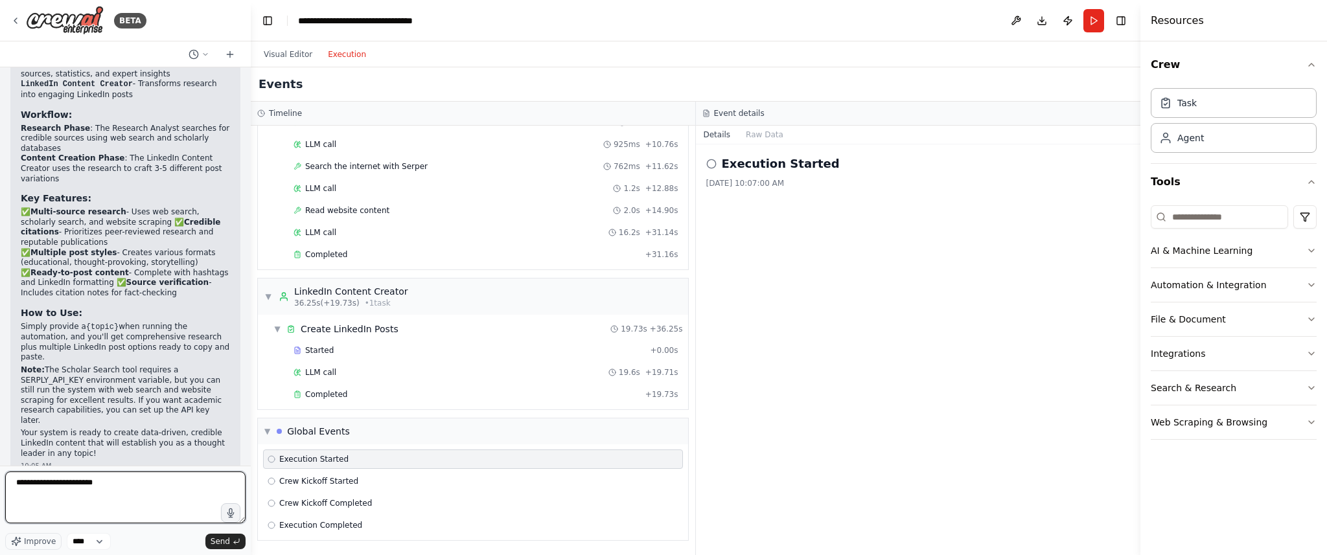
type textarea "**********"
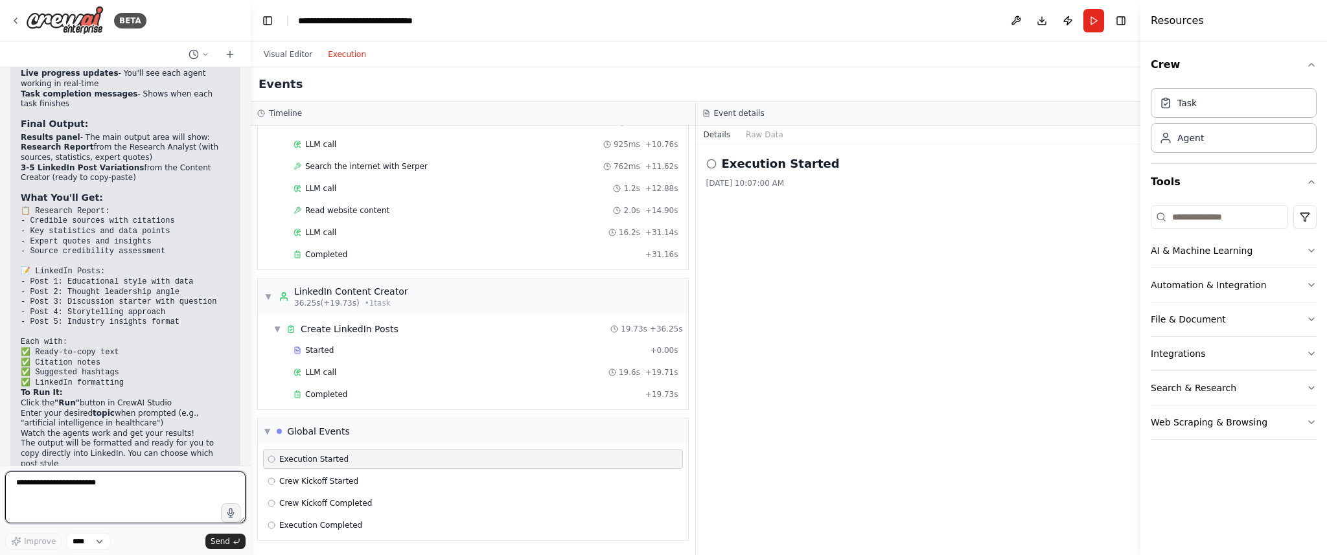
scroll to position [1487, 0]
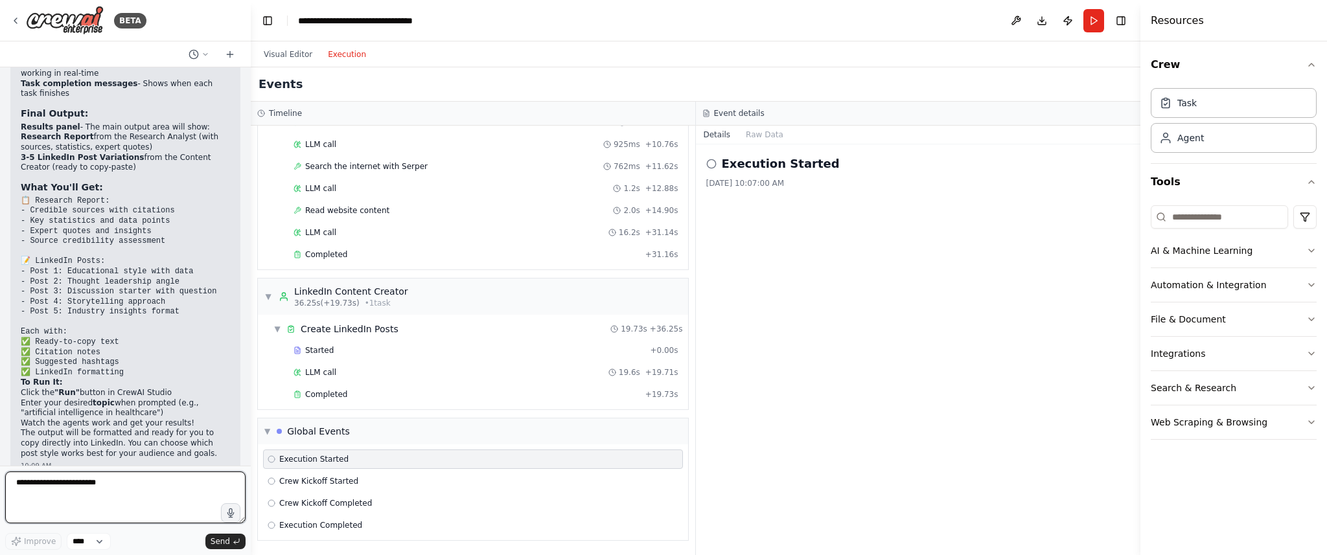
click at [87, 487] on textarea "**********" at bounding box center [125, 498] width 240 height 52
type textarea "**********"
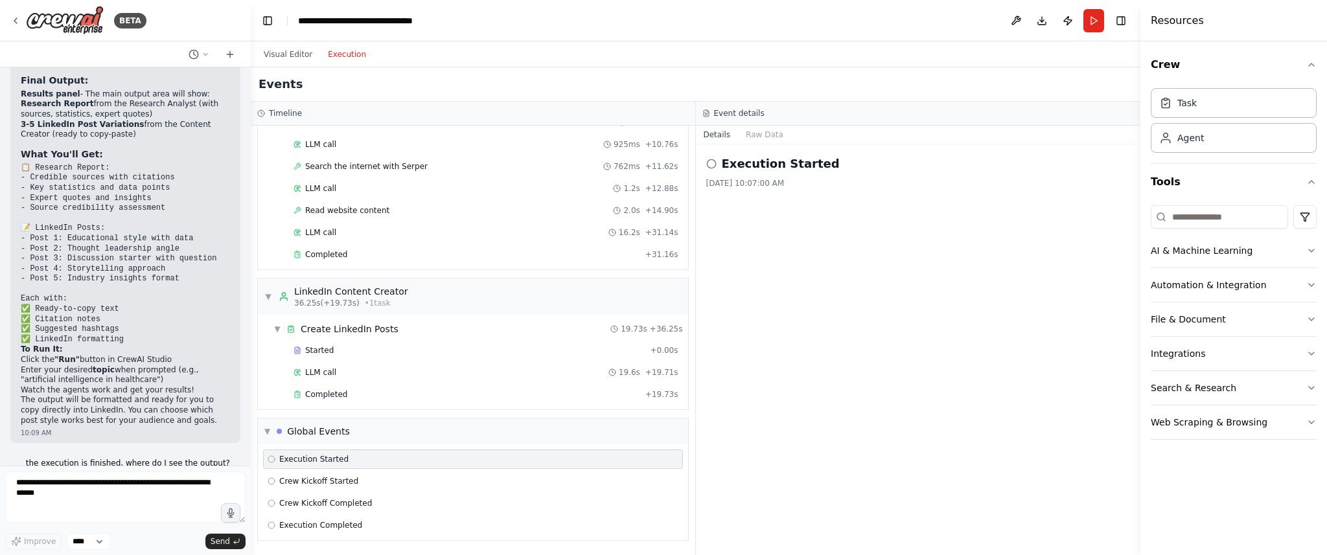
scroll to position [1564, 0]
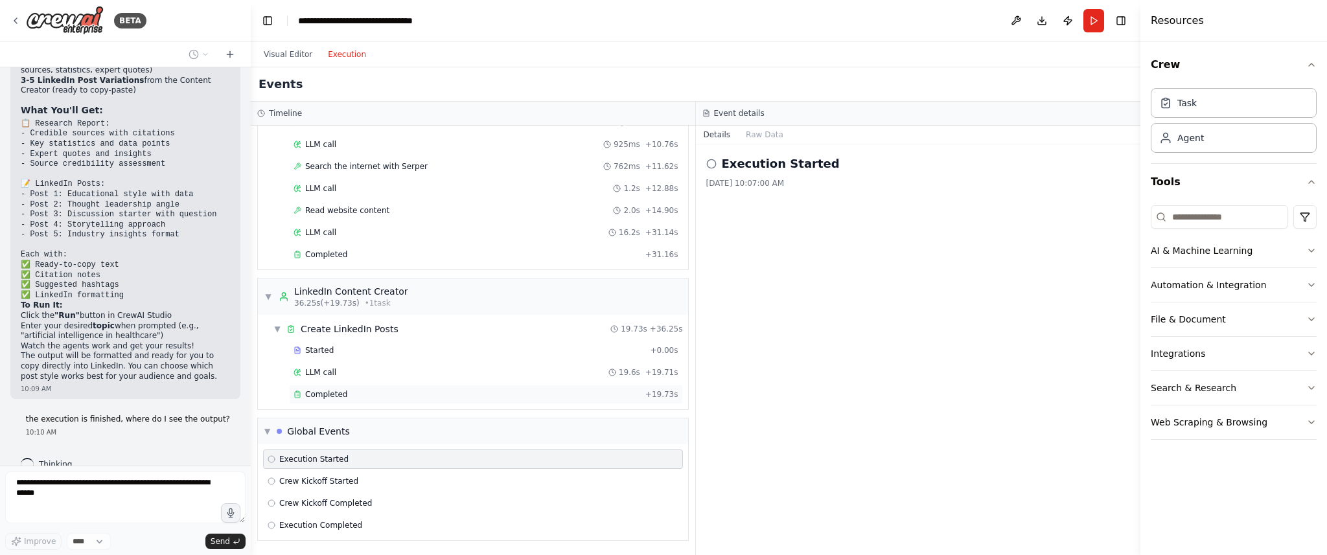
click at [321, 395] on span "Completed" at bounding box center [326, 394] width 42 height 10
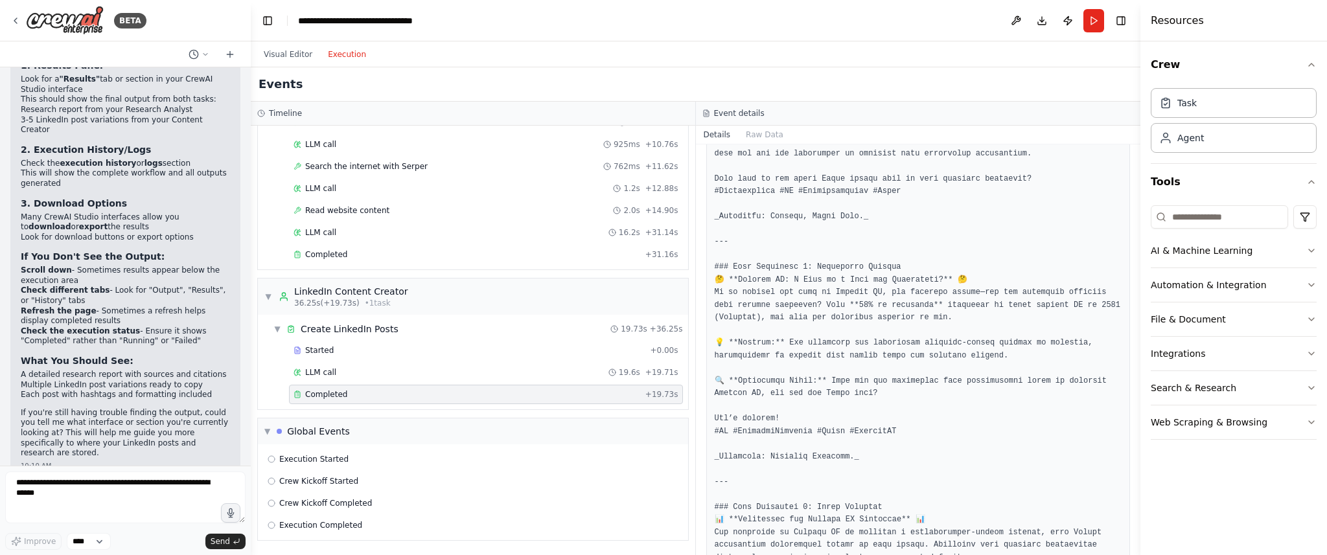
scroll to position [2037, 0]
